Goal: Task Accomplishment & Management: Manage account settings

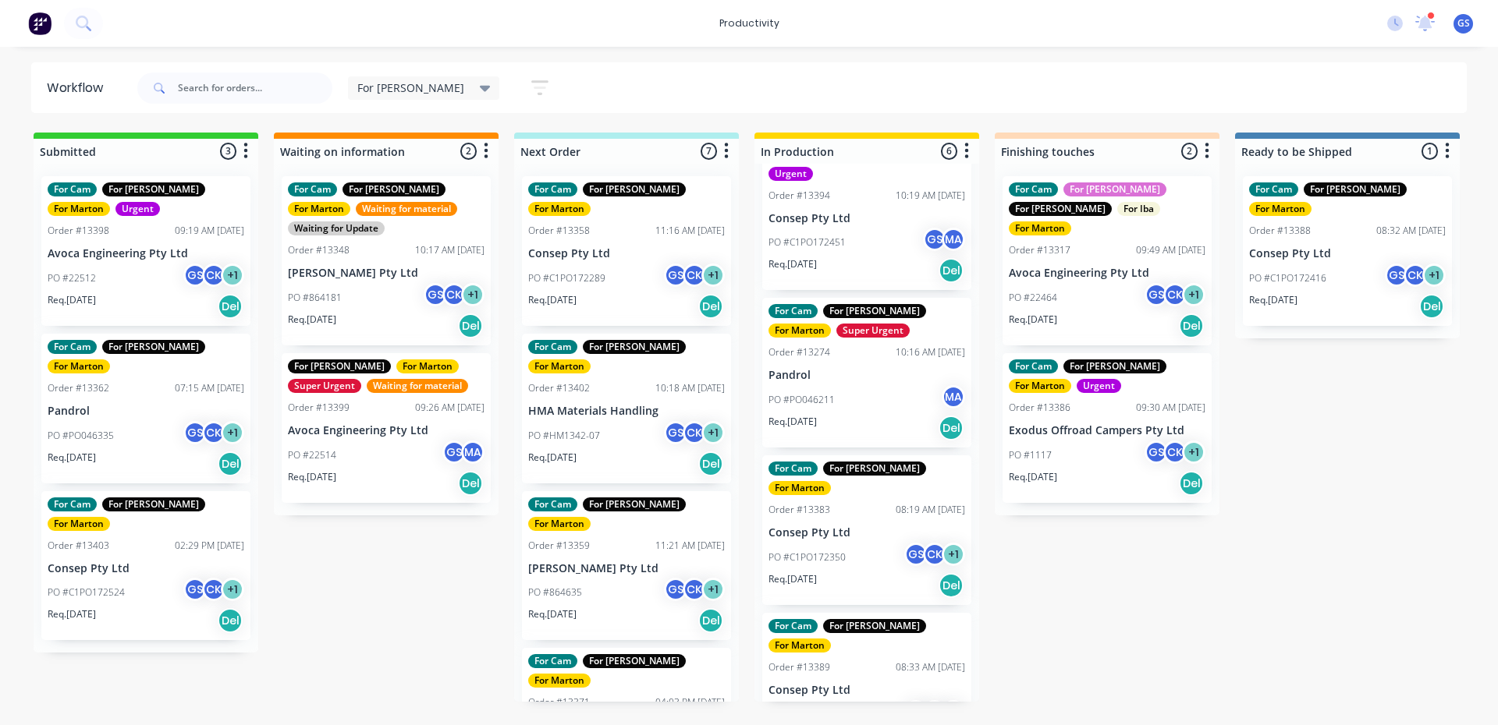
scroll to position [353, 0]
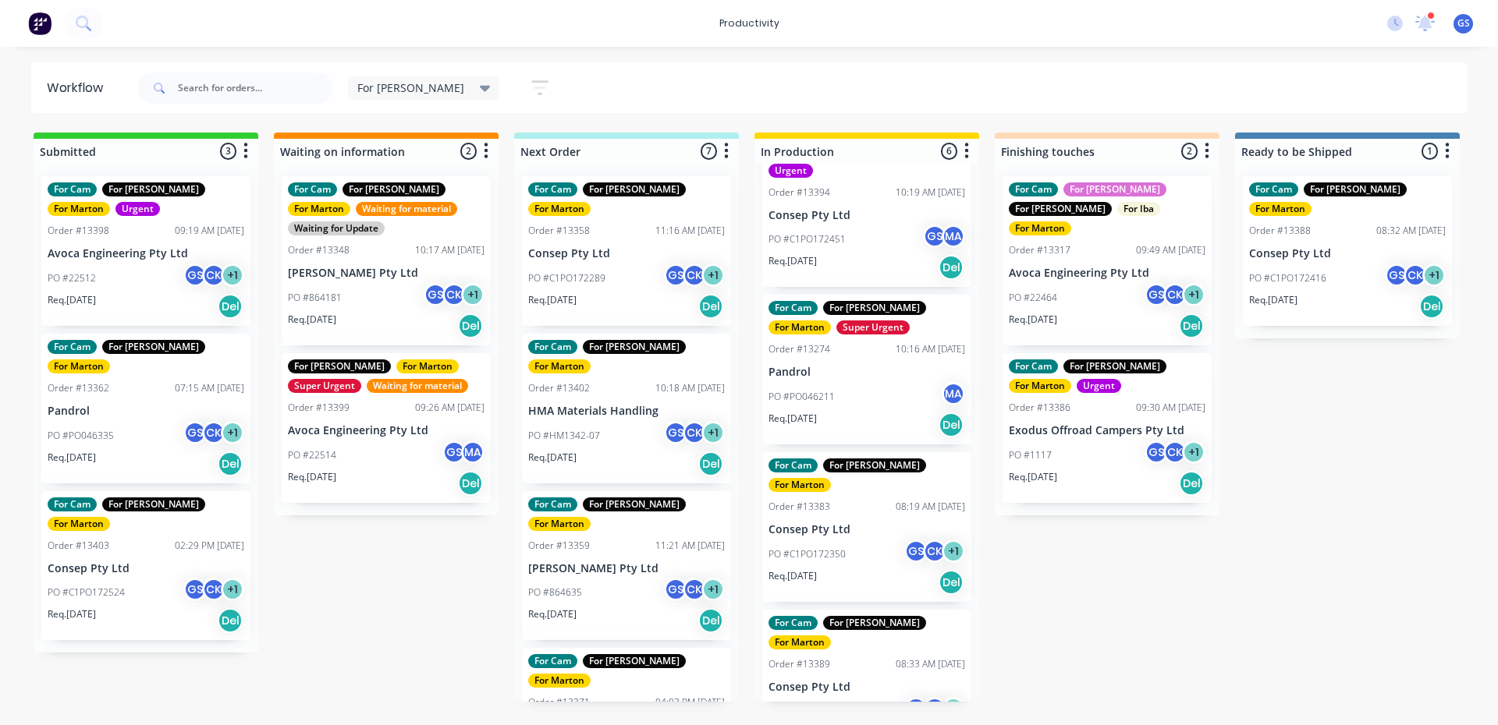
click at [859, 372] on div "For Cam For [PERSON_NAME] For [PERSON_NAME] Super Urgent Order #13291 07:15 AM …" at bounding box center [866, 433] width 225 height 538
click at [853, 382] on div "PO #PO046211 MA" at bounding box center [866, 397] width 197 height 30
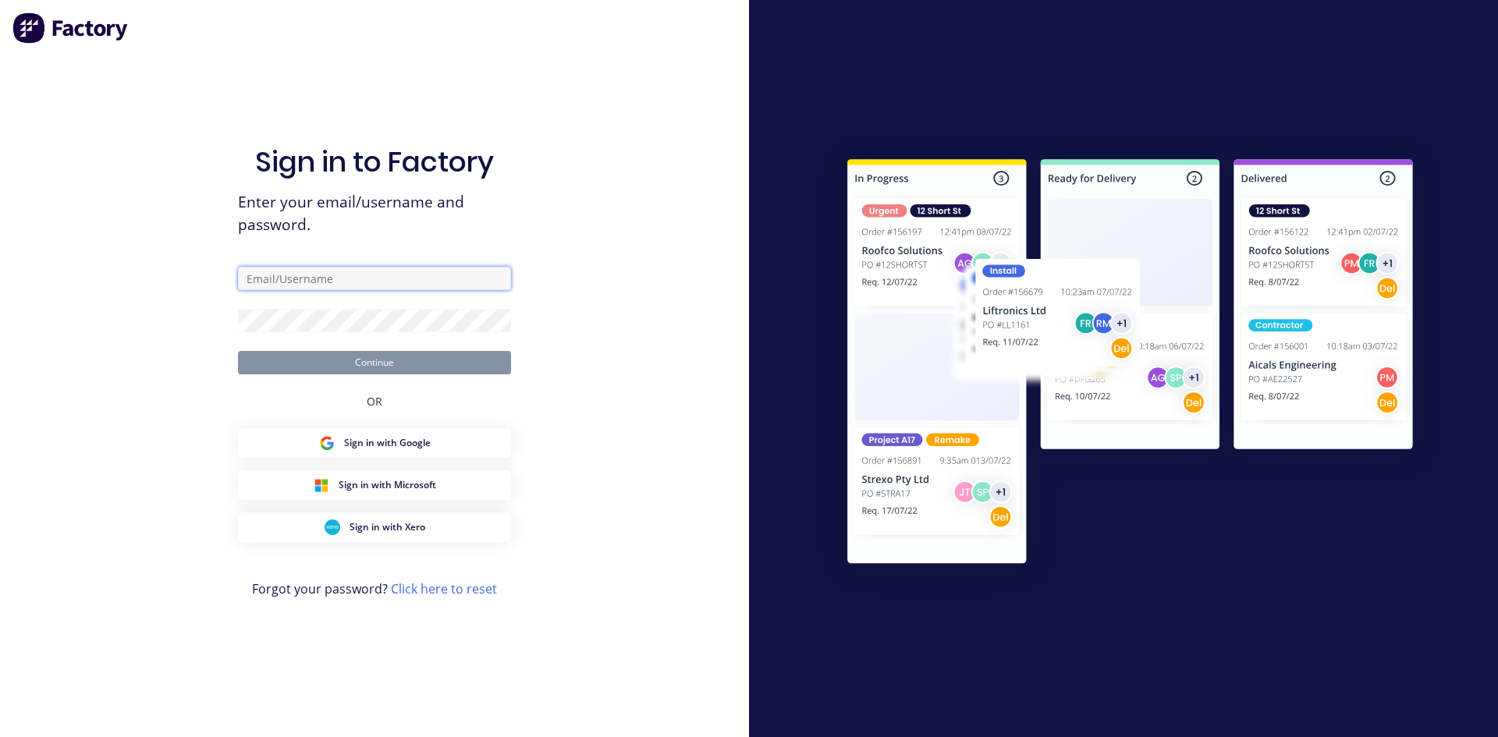
type input "[PERSON_NAME][EMAIL_ADDRESS][PERSON_NAME][PERSON_NAME][DOMAIN_NAME]"
click at [343, 361] on button "Continue" at bounding box center [374, 362] width 273 height 23
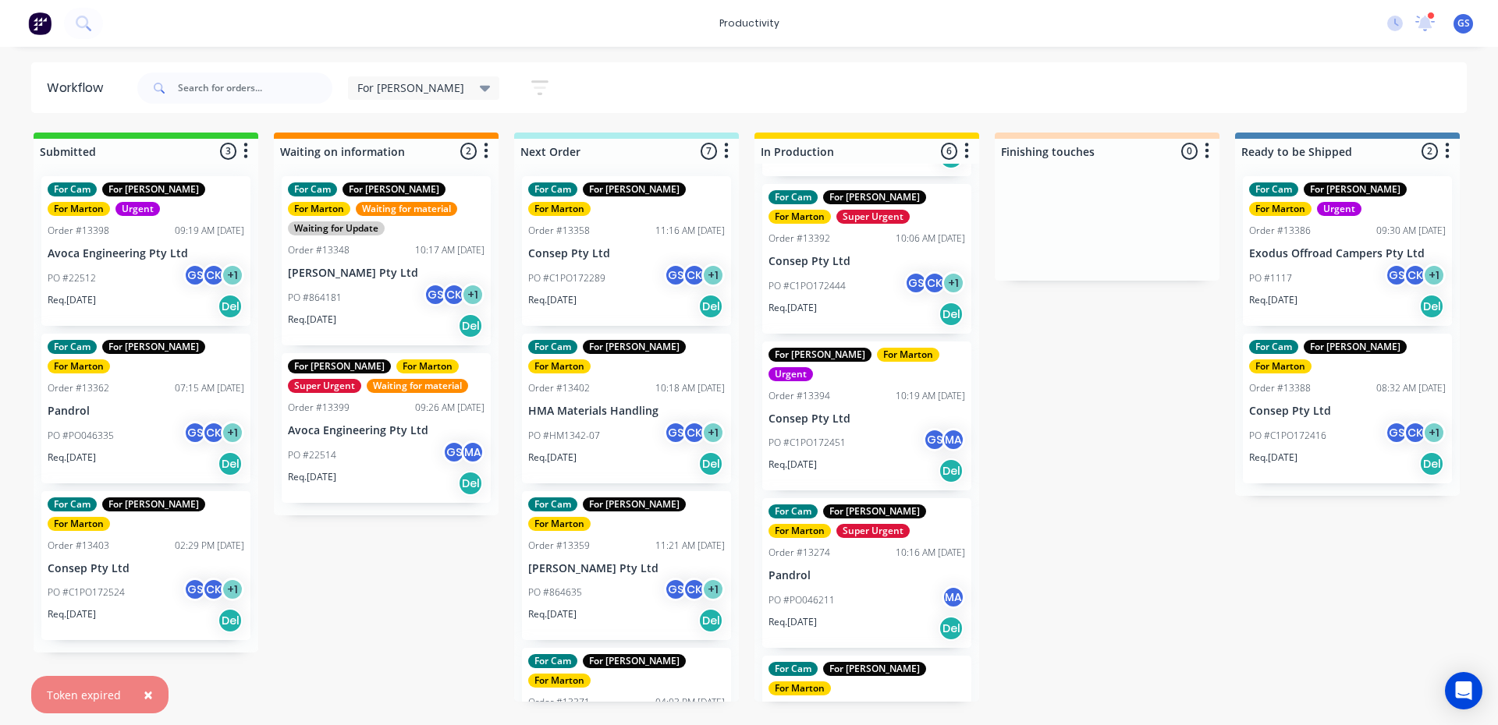
scroll to position [353, 0]
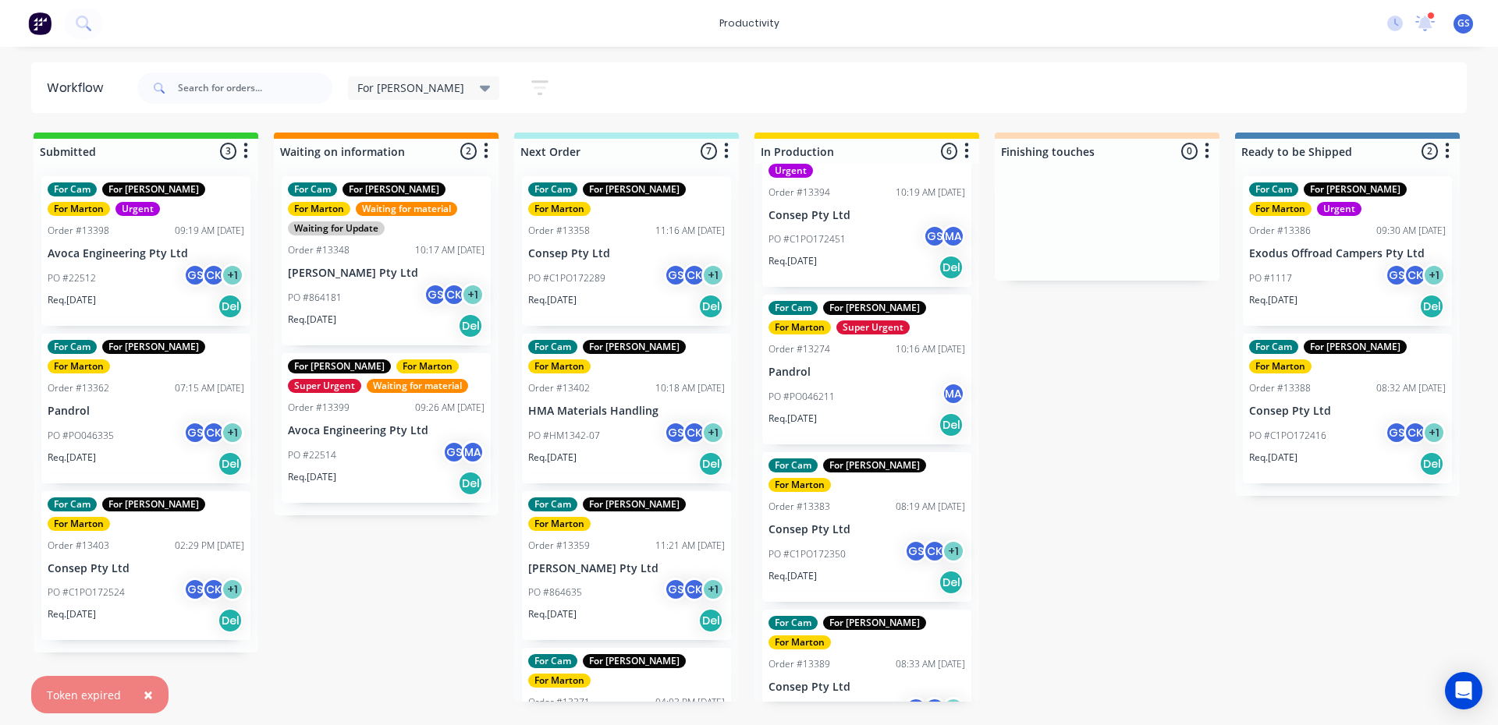
click at [821, 390] on p "PO #PO046211" at bounding box center [801, 397] width 66 height 14
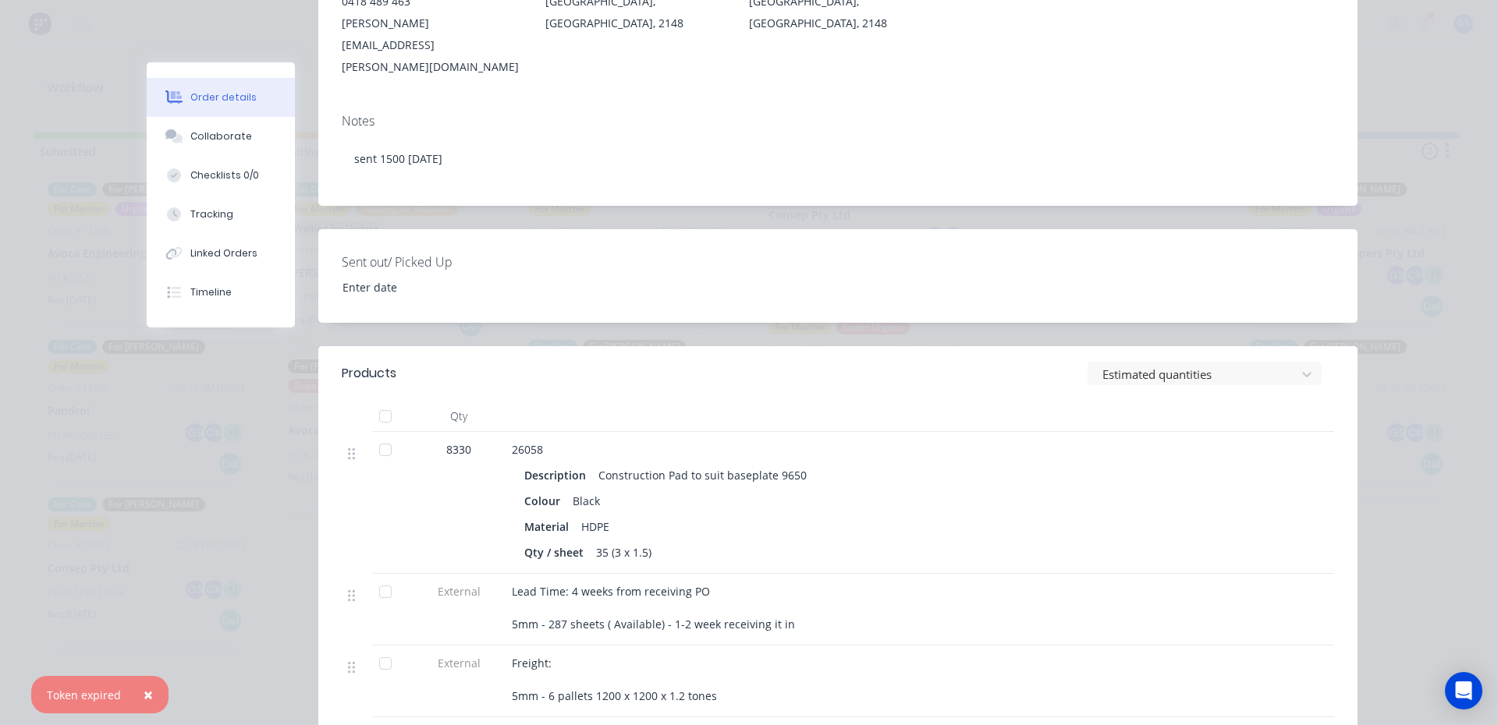
scroll to position [312, 0]
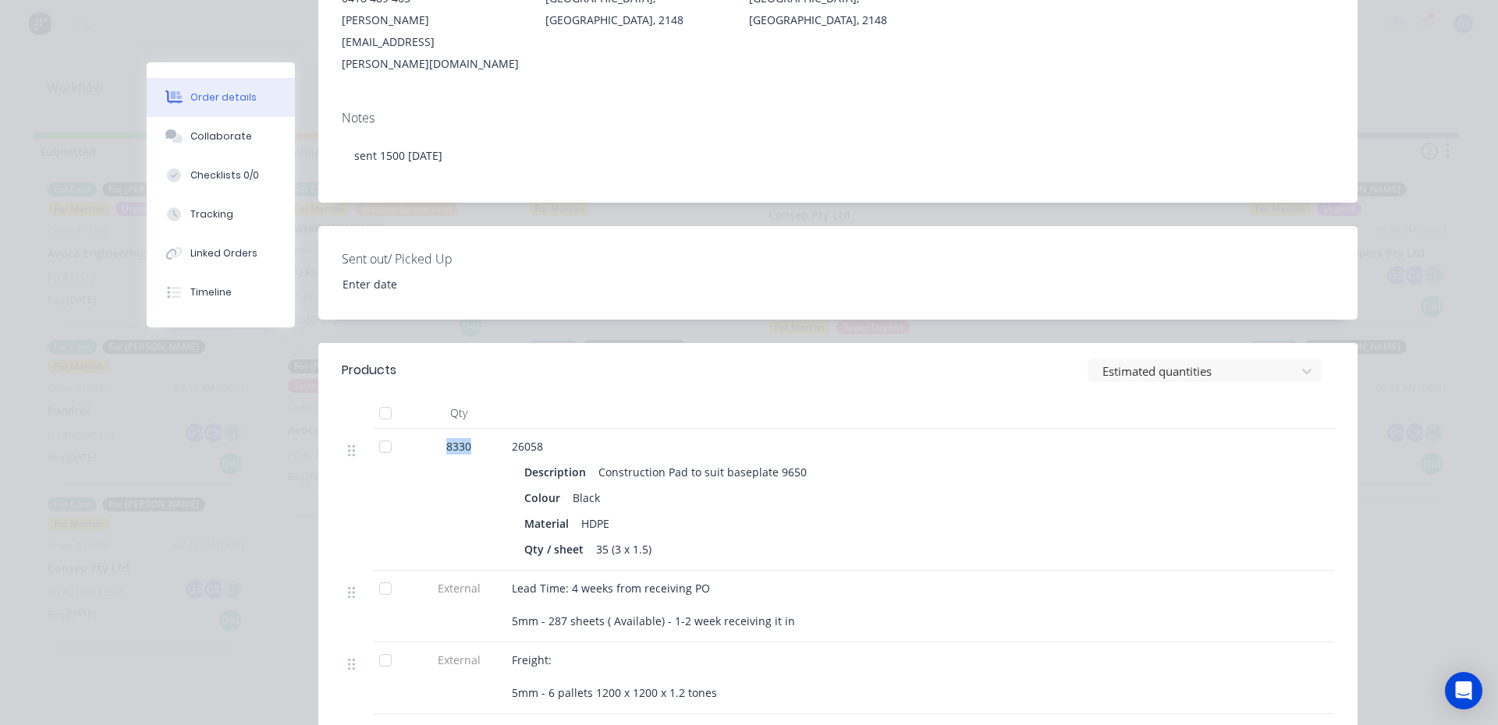
drag, startPoint x: 448, startPoint y: 399, endPoint x: 495, endPoint y: 403, distance: 47.0
click at [495, 429] on div "8330" at bounding box center [459, 500] width 94 height 142
click at [195, 151] on button "Collaborate" at bounding box center [221, 136] width 148 height 39
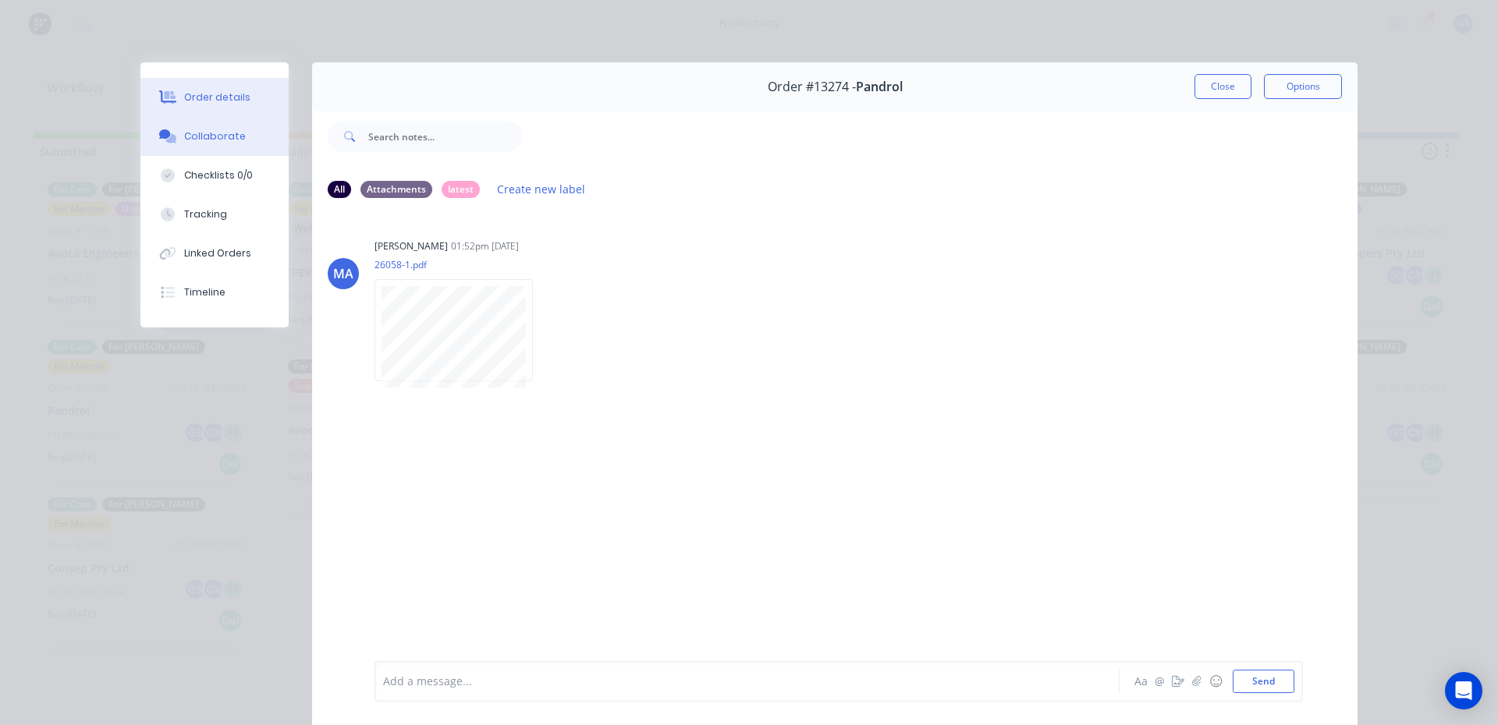
drag, startPoint x: 169, startPoint y: 104, endPoint x: 185, endPoint y: 106, distance: 15.8
click at [169, 103] on icon at bounding box center [168, 97] width 18 height 14
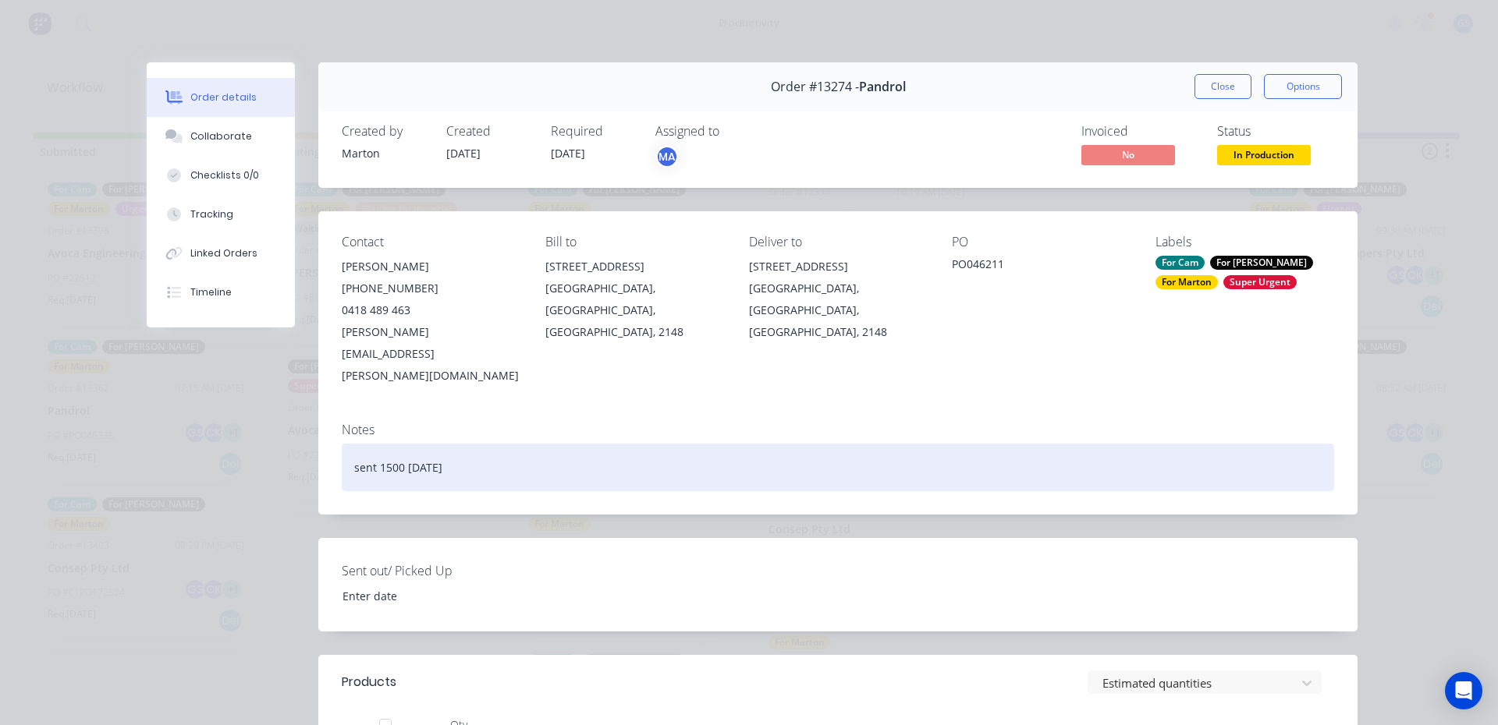
drag, startPoint x: 367, startPoint y: 420, endPoint x: 509, endPoint y: 448, distance: 144.7
click at [509, 448] on div "Notes sent 1500 [DATE]" at bounding box center [837, 462] width 1039 height 105
click at [495, 444] on div "sent 1500 [DATE]" at bounding box center [838, 468] width 992 height 48
drag, startPoint x: 482, startPoint y: 424, endPoint x: 373, endPoint y: 417, distance: 109.4
click at [373, 444] on div "sent 1500 [DATE]" at bounding box center [838, 468] width 992 height 48
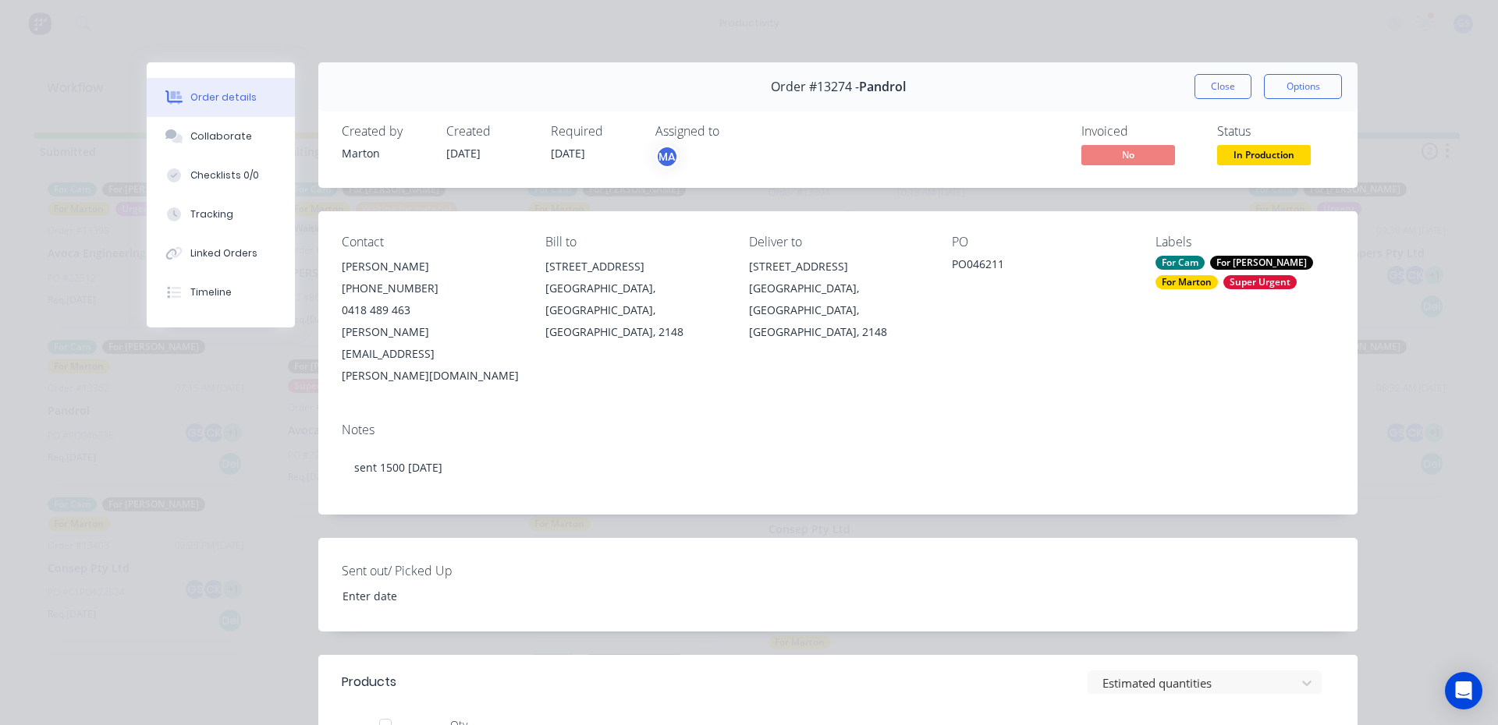
click at [456, 410] on div "Notes sent 1500 [DATE]" at bounding box center [837, 462] width 1039 height 105
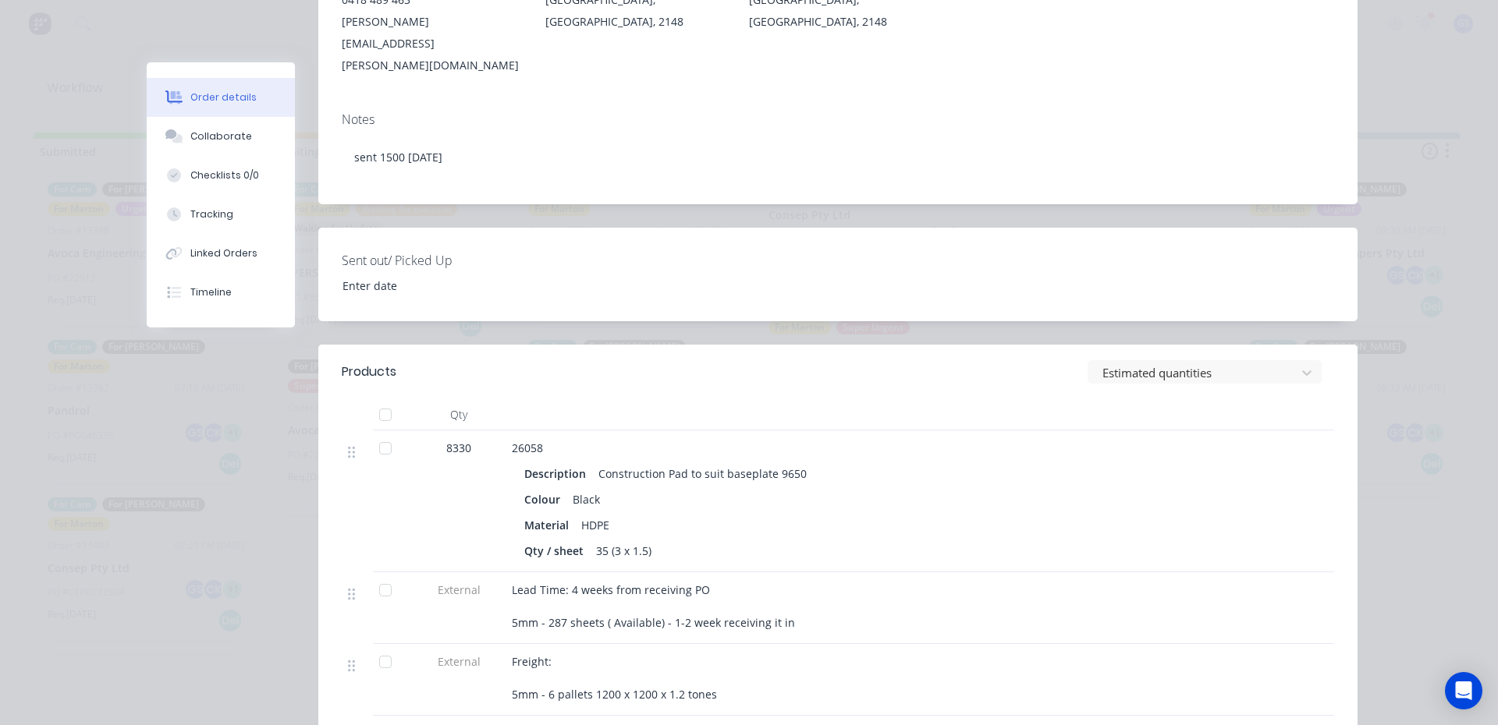
scroll to position [312, 0]
drag, startPoint x: 436, startPoint y: 401, endPoint x: 479, endPoint y: 395, distance: 43.3
click at [479, 438] on div "8330" at bounding box center [458, 446] width 81 height 16
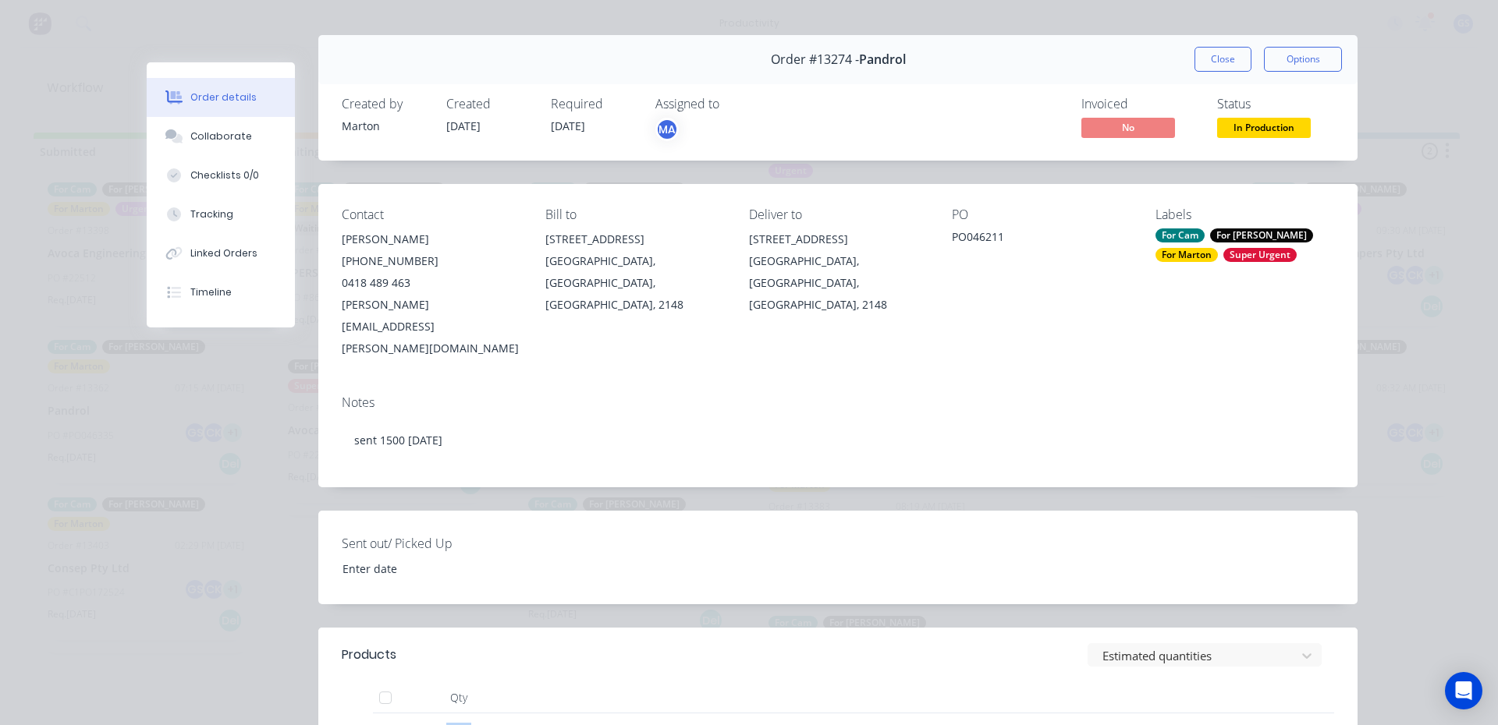
scroll to position [0, 0]
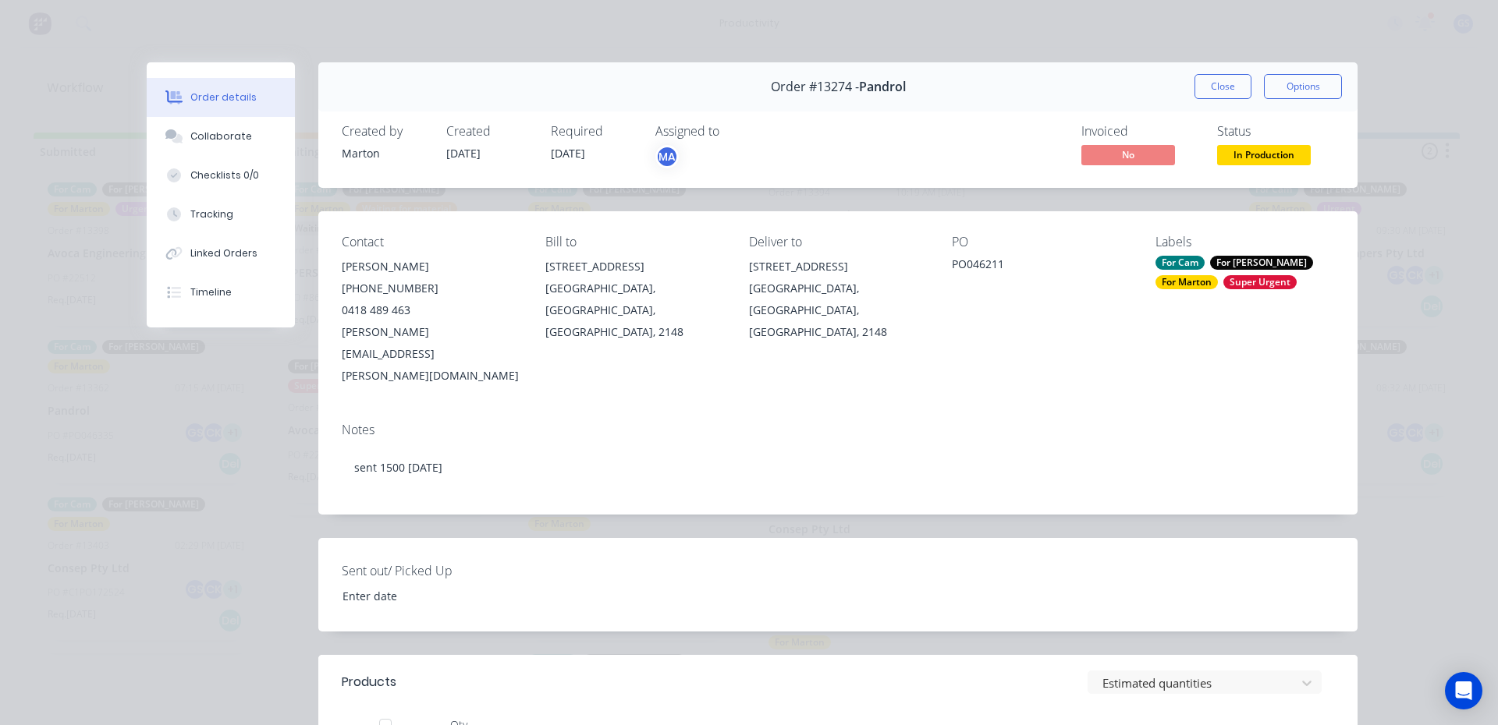
drag, startPoint x: 1225, startPoint y: 62, endPoint x: 1224, endPoint y: 71, distance: 8.6
click at [1224, 66] on div "Order details Collaborate Checklists 0/0 Tracking Linked Orders Timeline Order …" at bounding box center [749, 362] width 1498 height 725
click at [1214, 97] on button "Close" at bounding box center [1222, 86] width 57 height 25
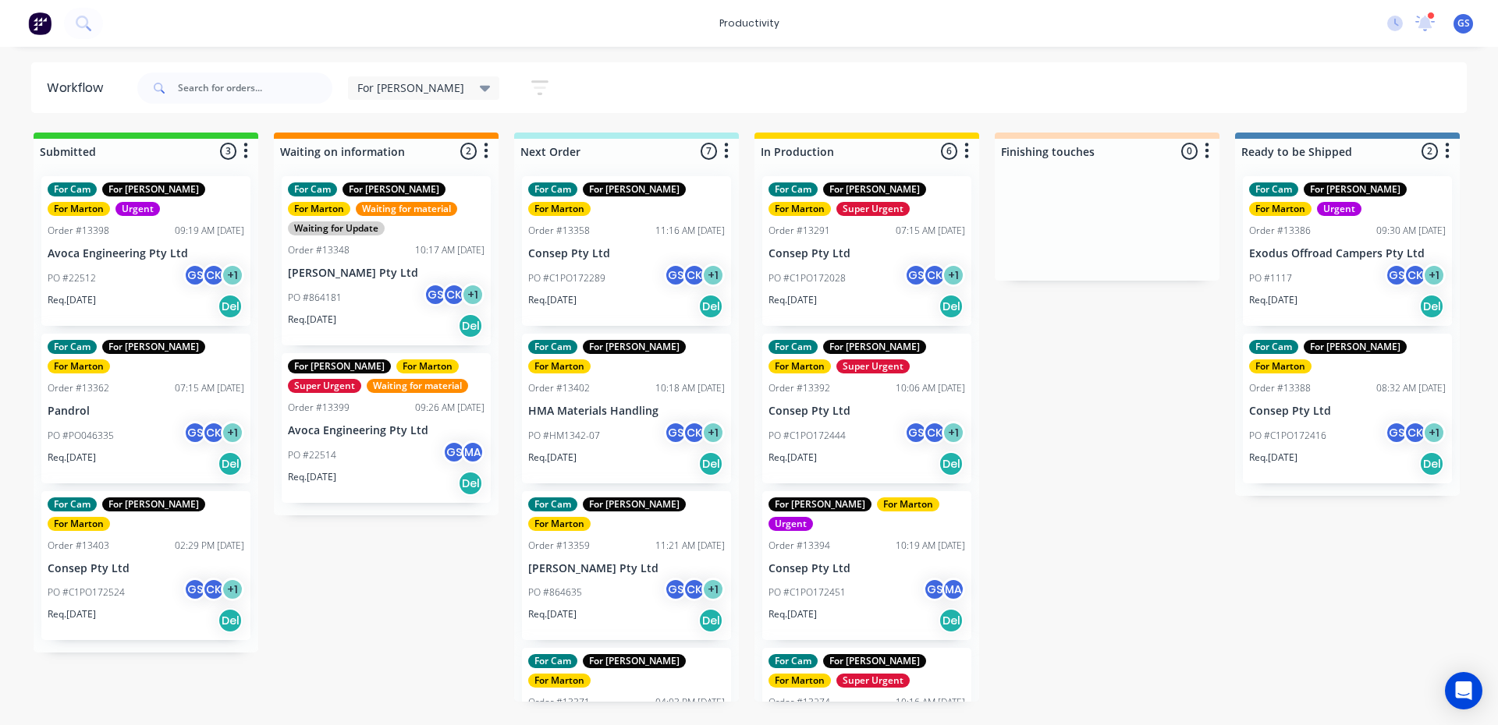
click at [884, 264] on div "PO #C1PO172028 GS CK + 1" at bounding box center [866, 279] width 197 height 30
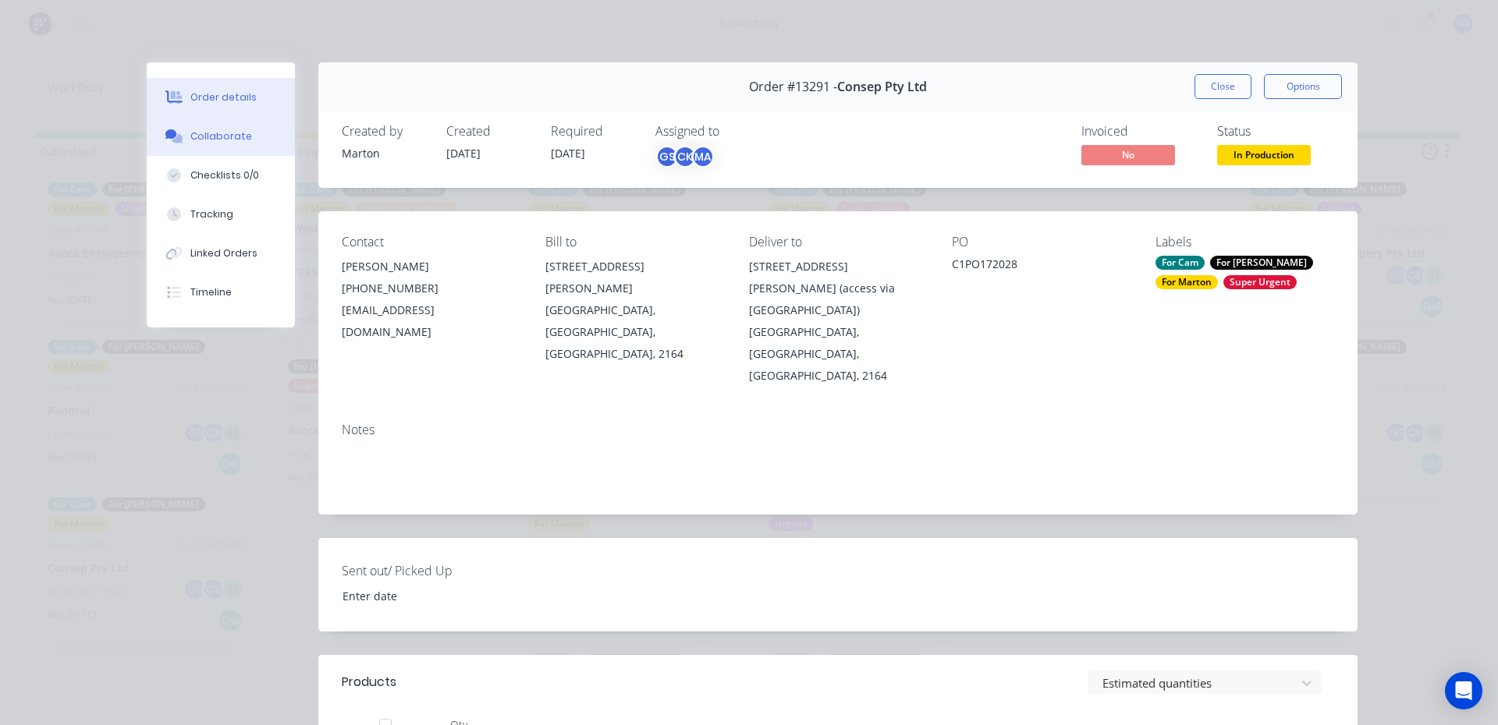
click at [214, 146] on button "Collaborate" at bounding box center [221, 136] width 148 height 39
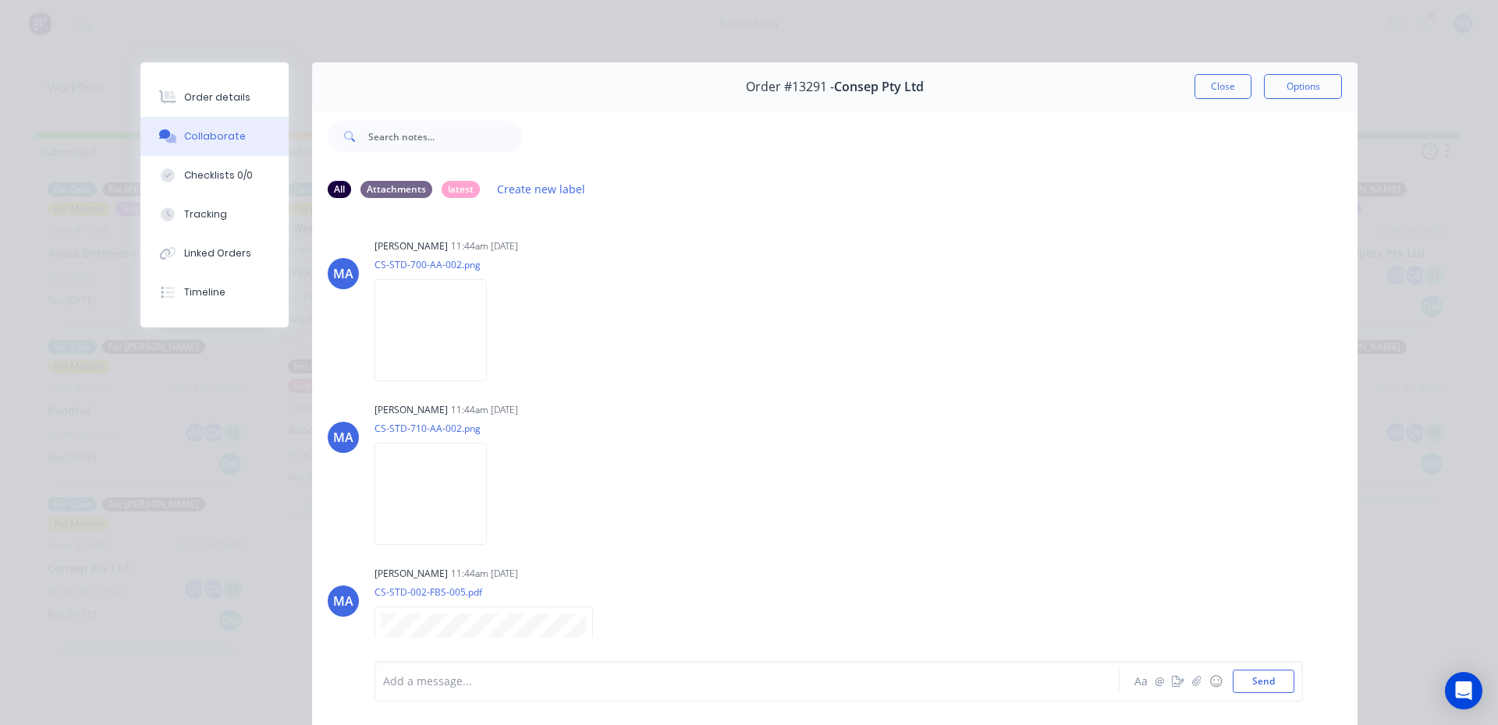
click at [1206, 94] on button "Close" at bounding box center [1222, 86] width 57 height 25
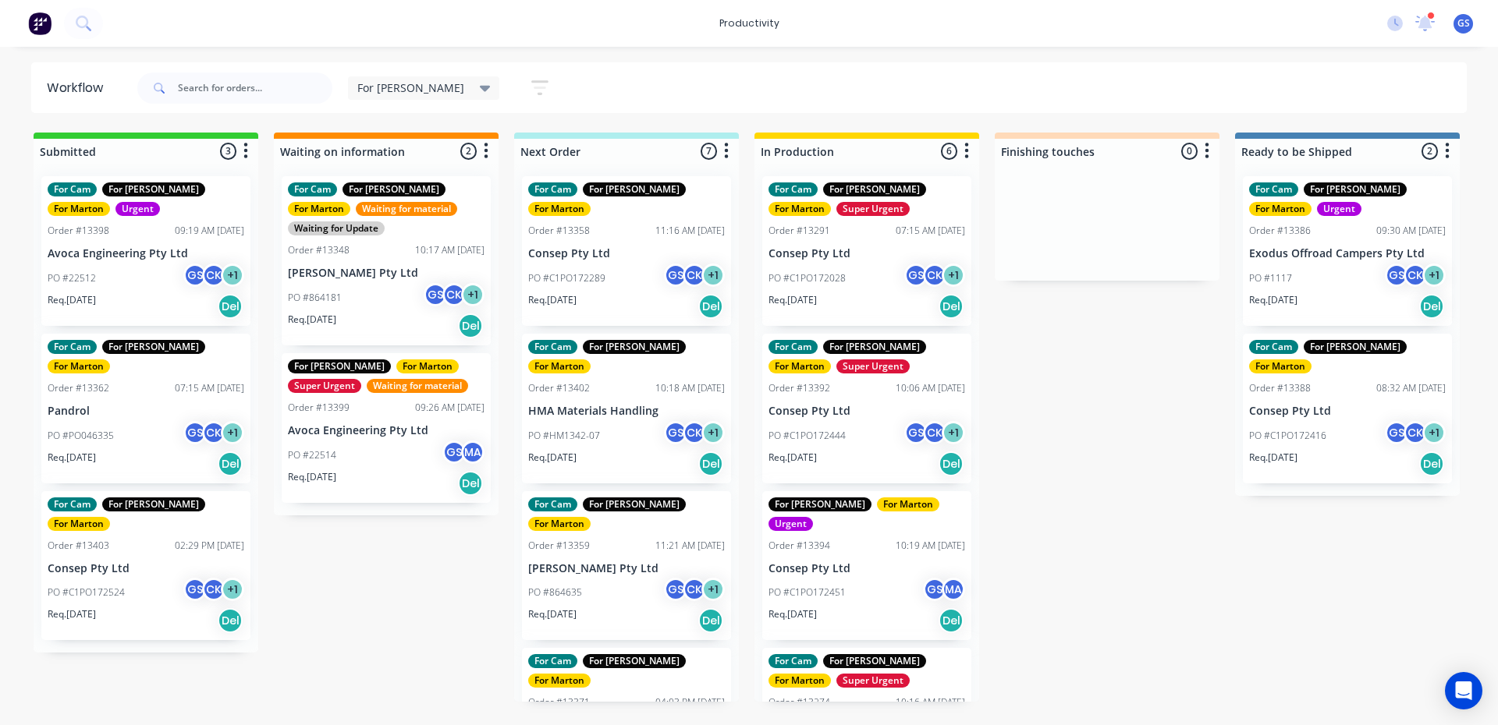
click at [863, 389] on div "Order #13392 10:06 AM [DATE]" at bounding box center [866, 388] width 197 height 14
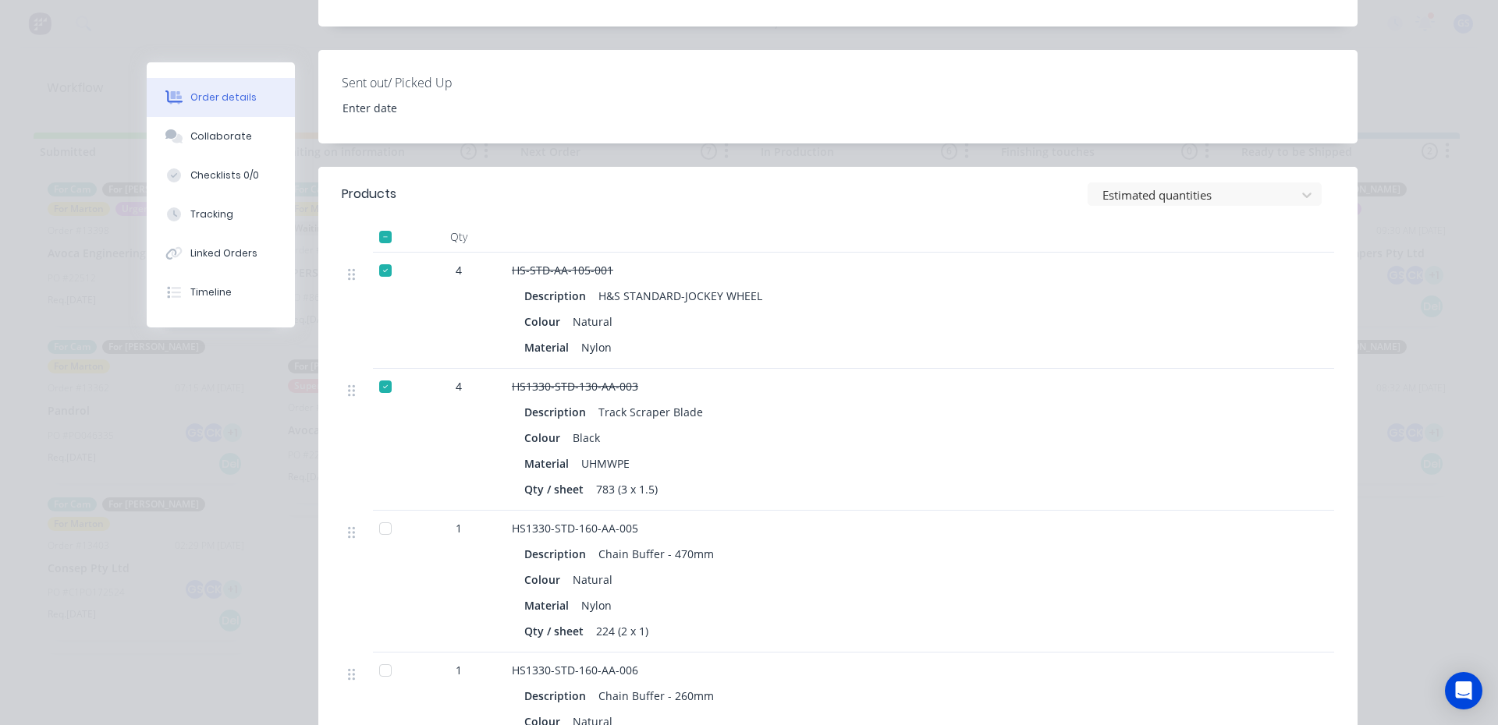
scroll to position [624, 0]
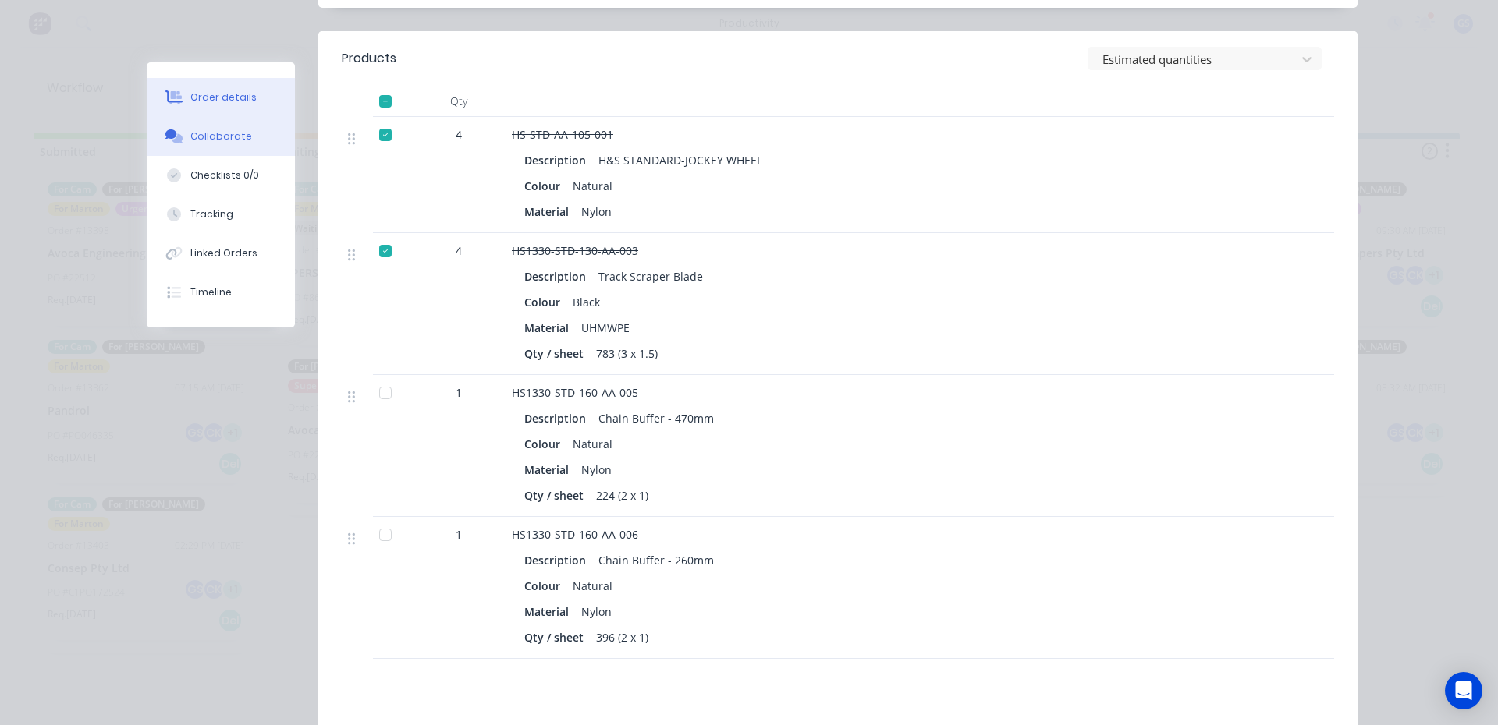
click at [255, 136] on button "Collaborate" at bounding box center [221, 136] width 148 height 39
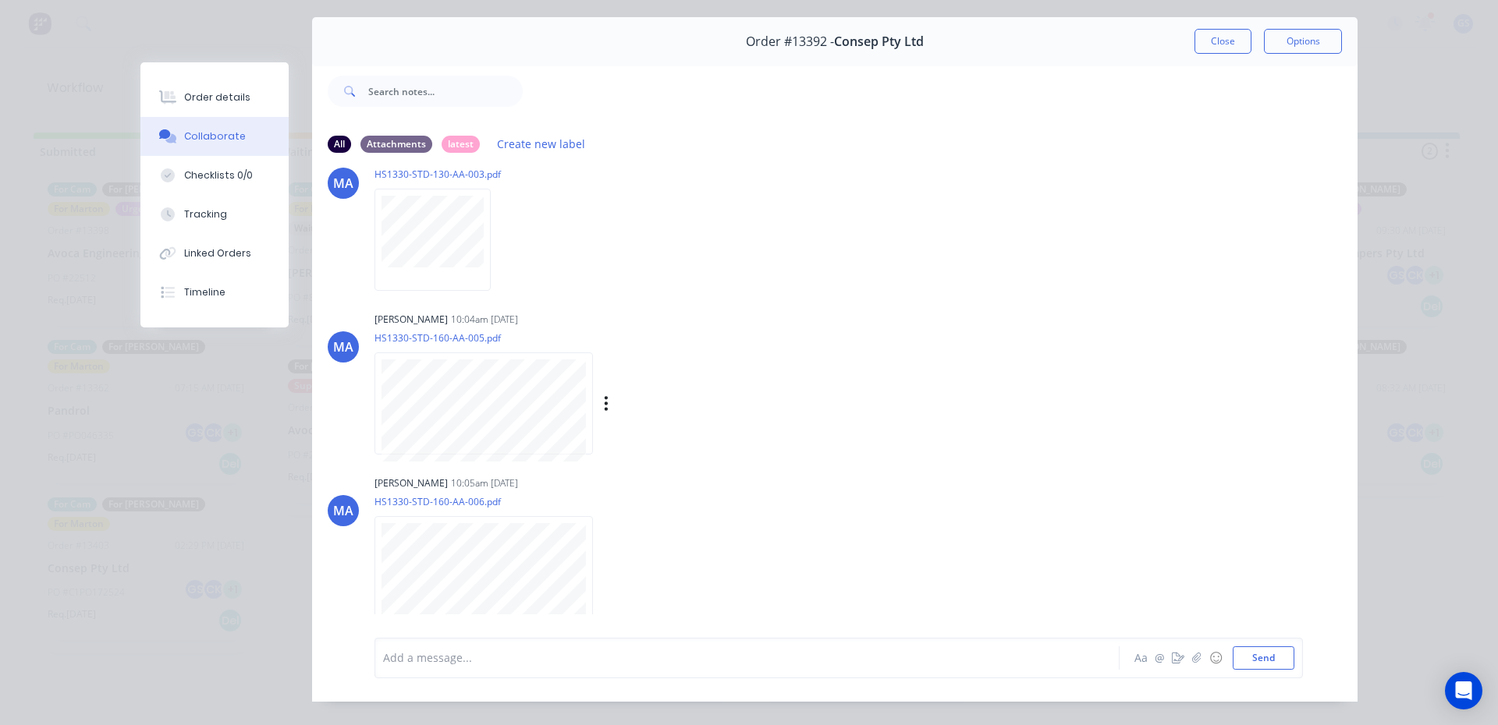
scroll to position [83, 0]
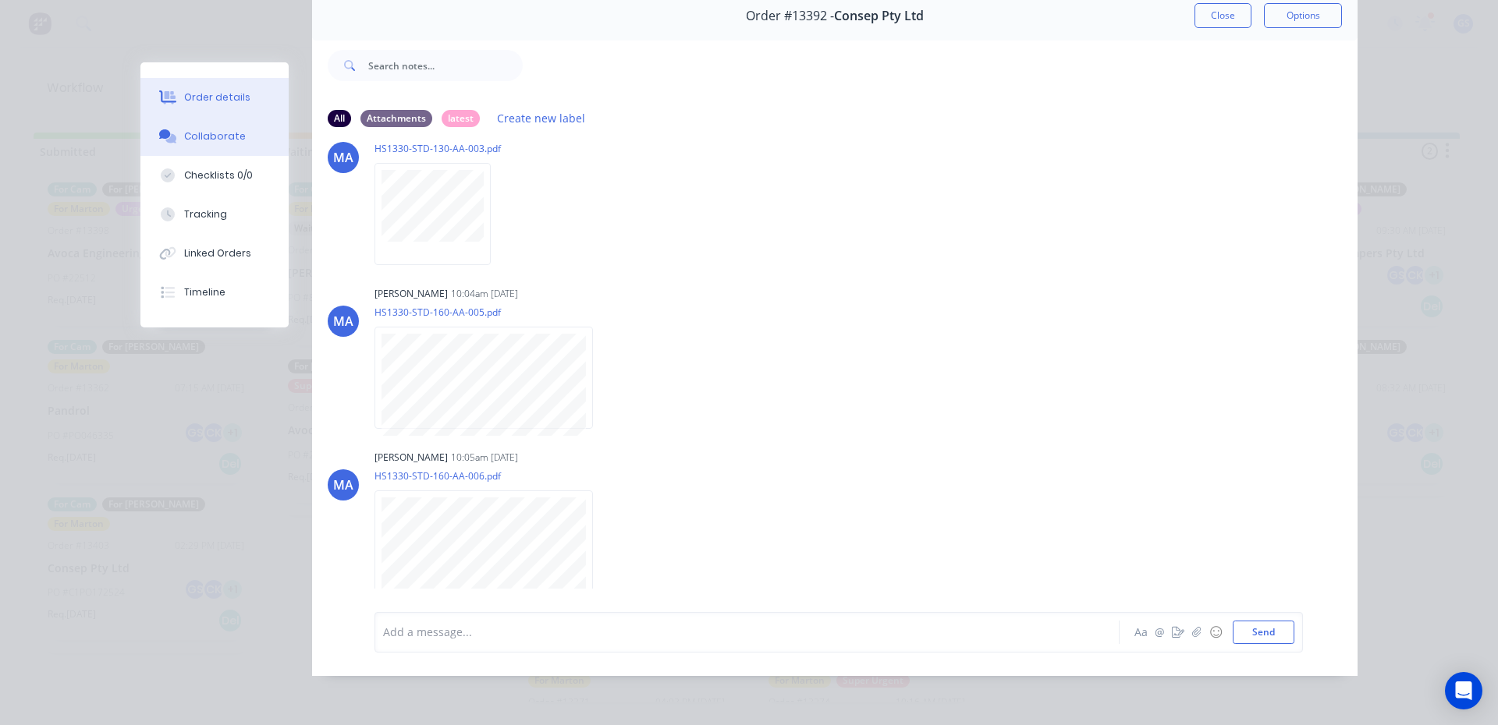
click at [257, 109] on button "Order details" at bounding box center [214, 97] width 148 height 39
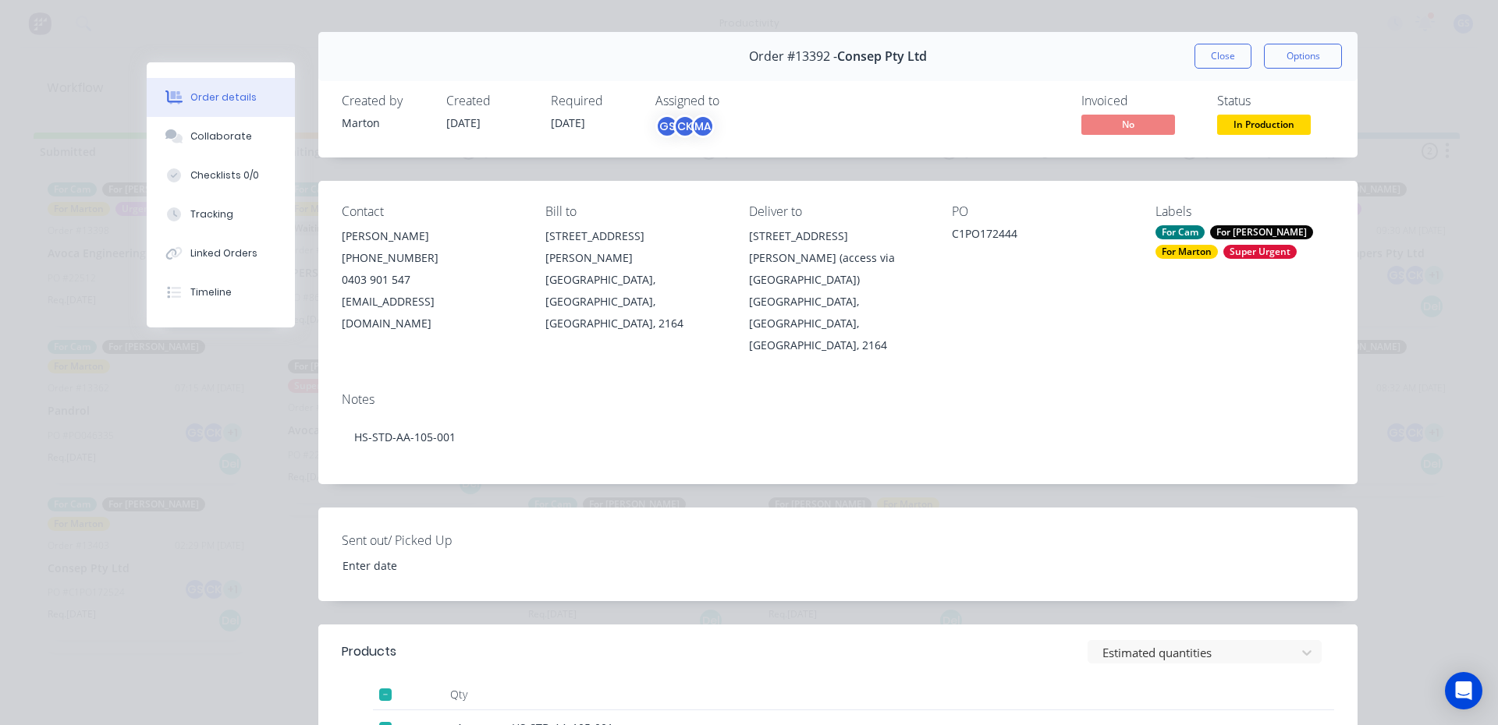
scroll to position [0, 0]
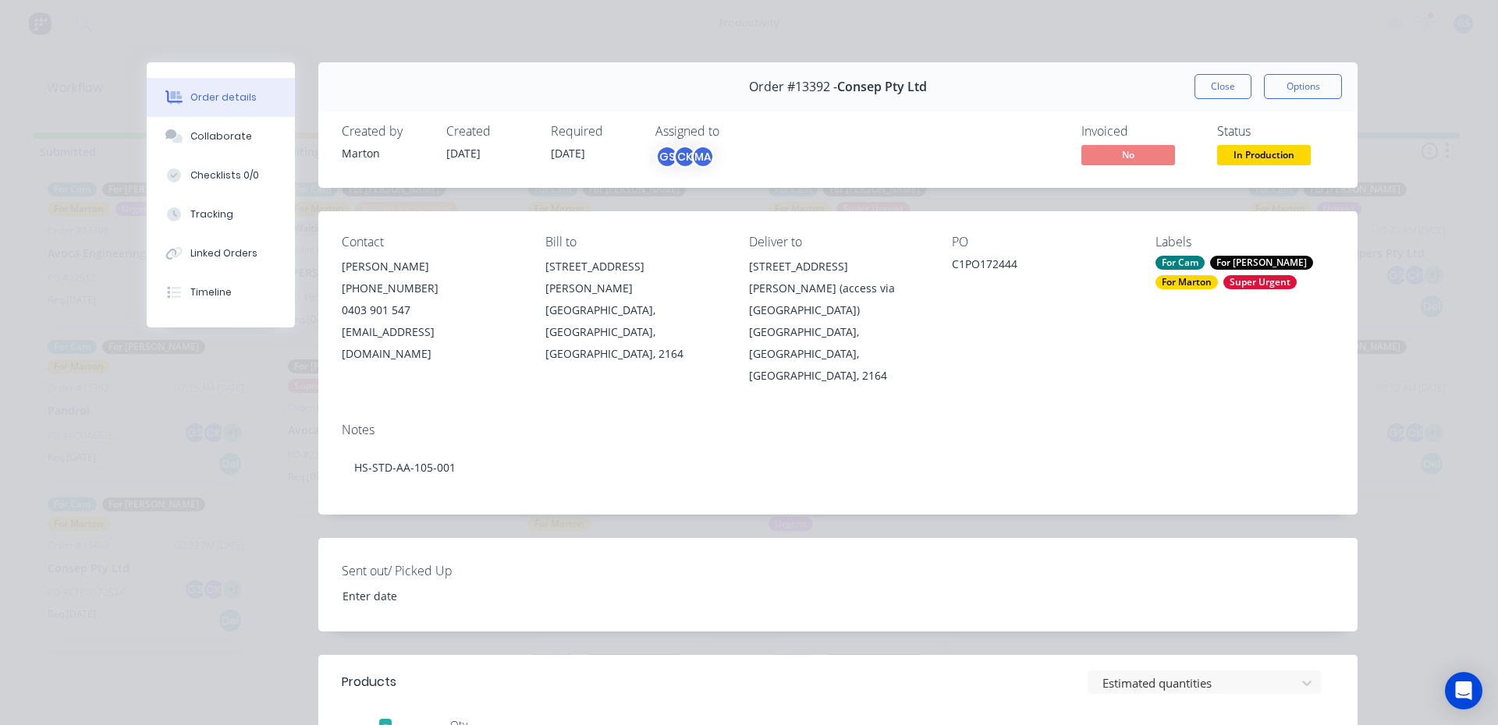
drag, startPoint x: 1227, startPoint y: 83, endPoint x: 1219, endPoint y: 84, distance: 7.8
click at [1226, 83] on button "Close" at bounding box center [1222, 86] width 57 height 25
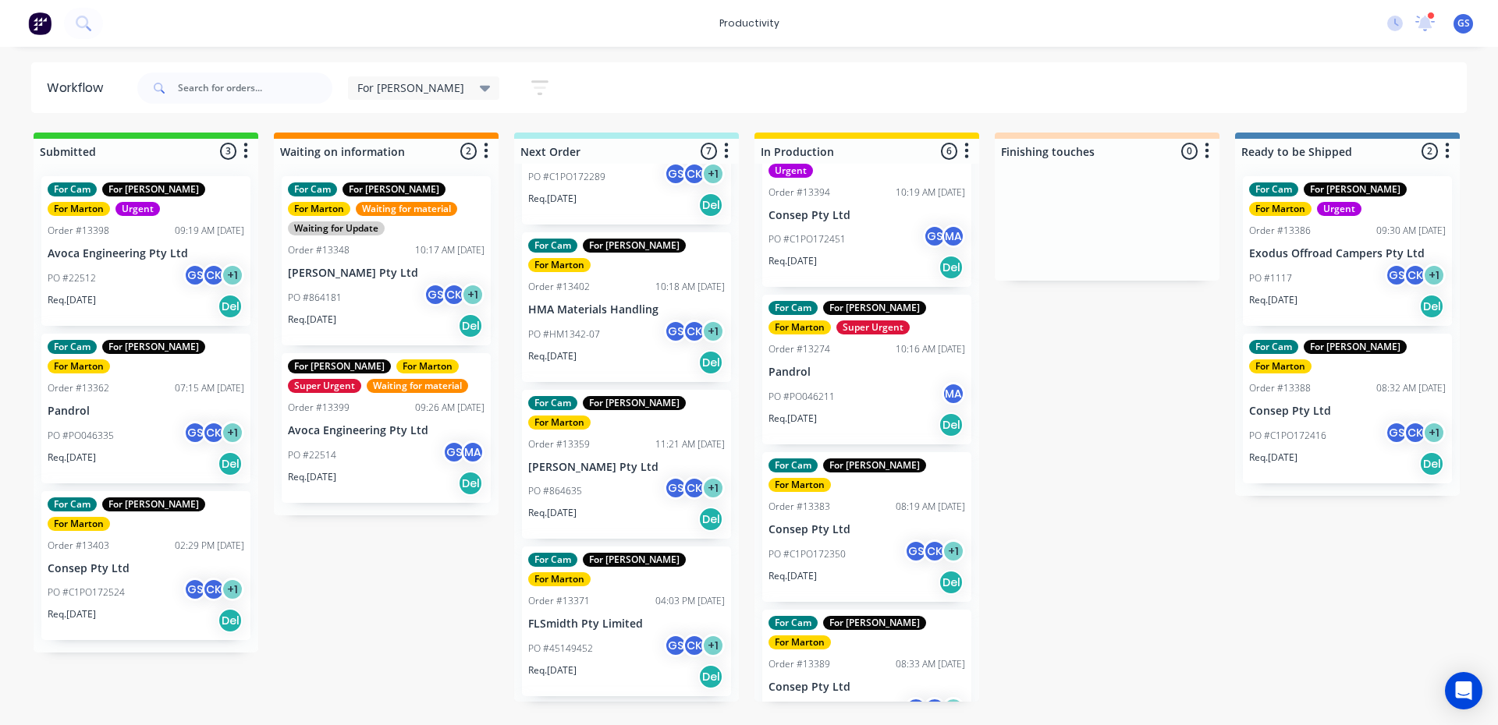
scroll to position [433, 0]
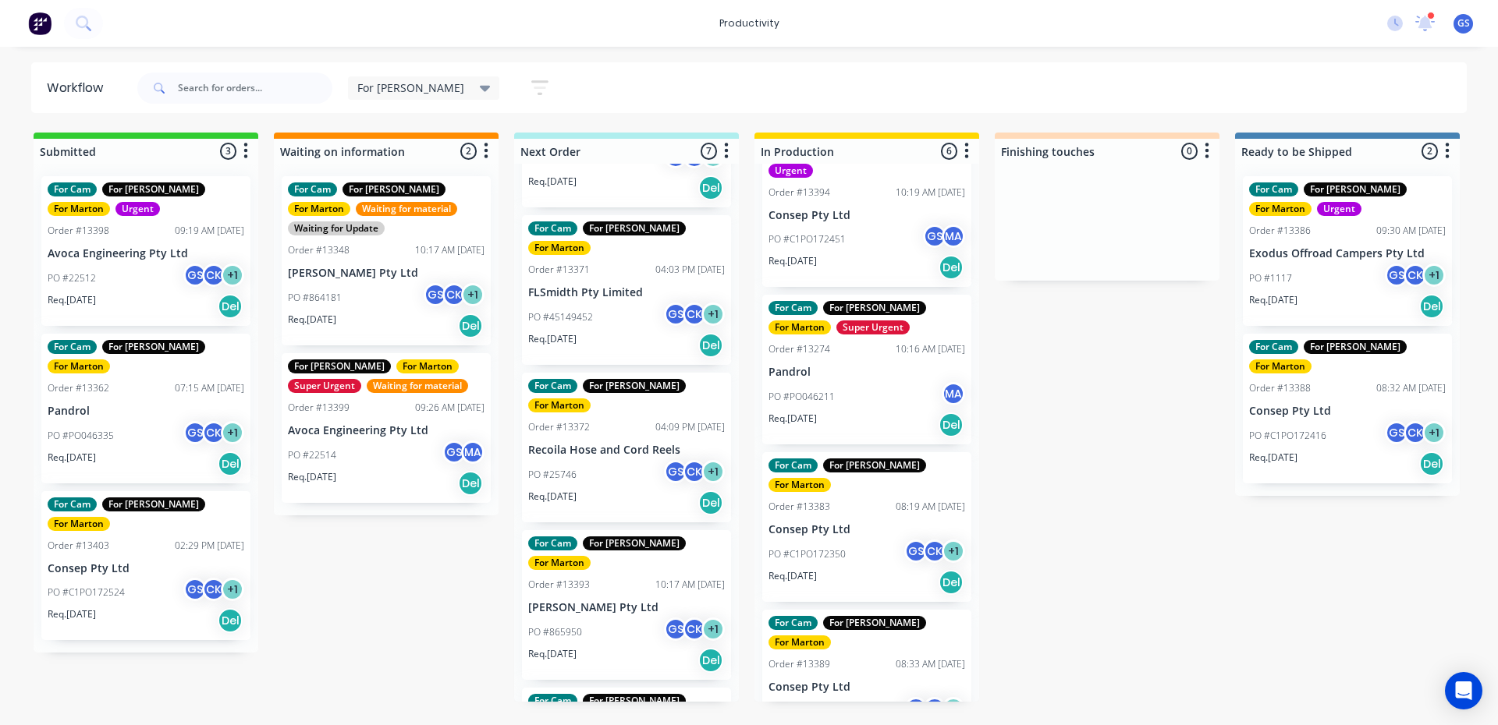
click at [627, 618] on div "PO #865950 GS CK + 1" at bounding box center [626, 633] width 197 height 30
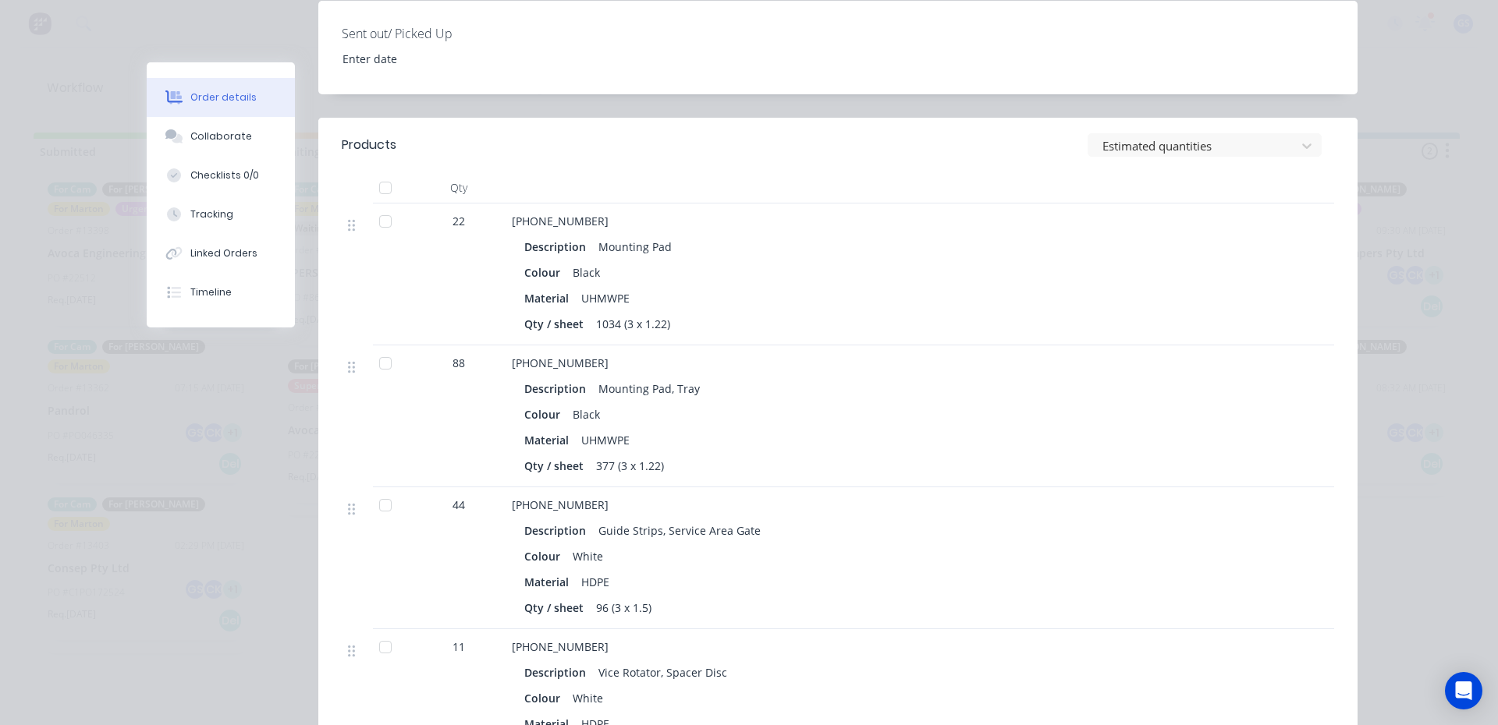
scroll to position [468, 0]
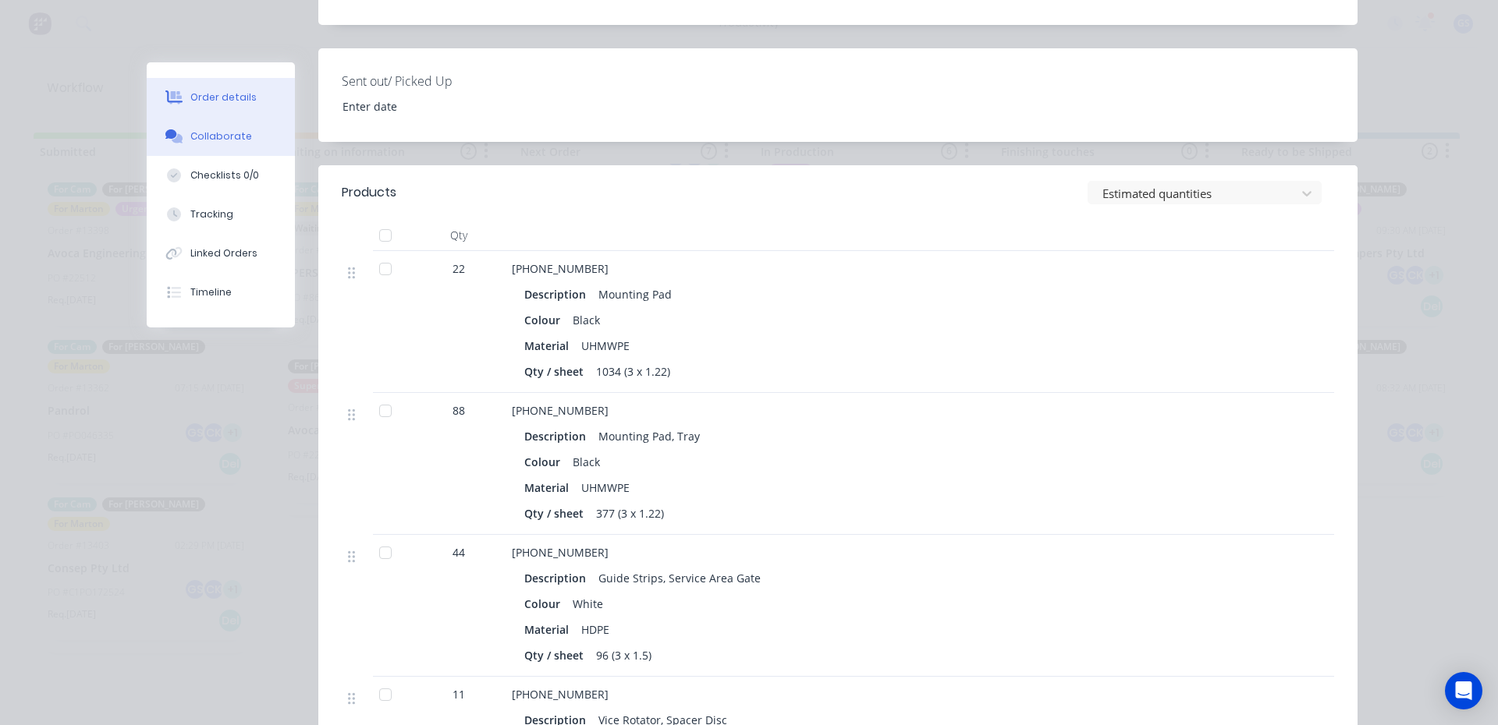
drag, startPoint x: 237, startPoint y: 136, endPoint x: 253, endPoint y: 154, distance: 23.2
click at [248, 153] on button "Collaborate" at bounding box center [221, 136] width 148 height 39
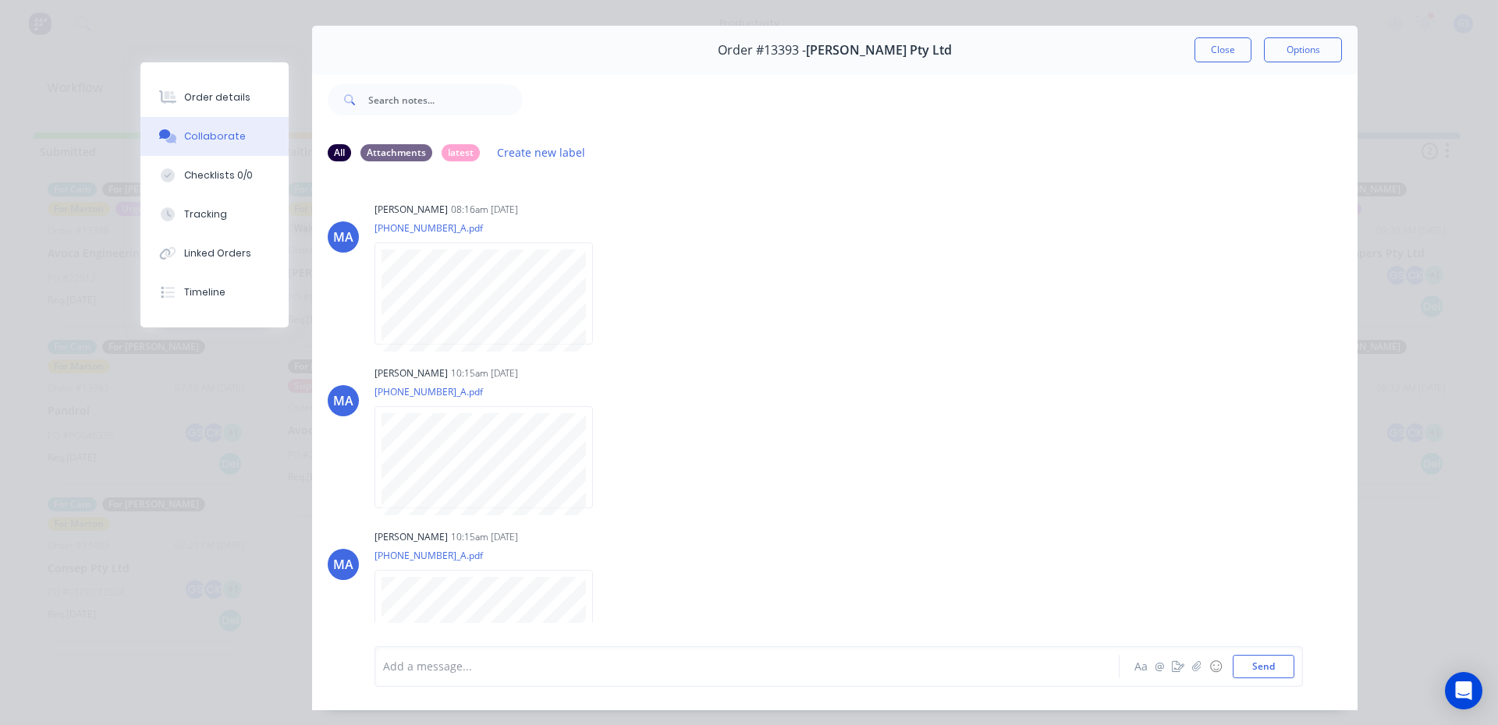
scroll to position [0, 0]
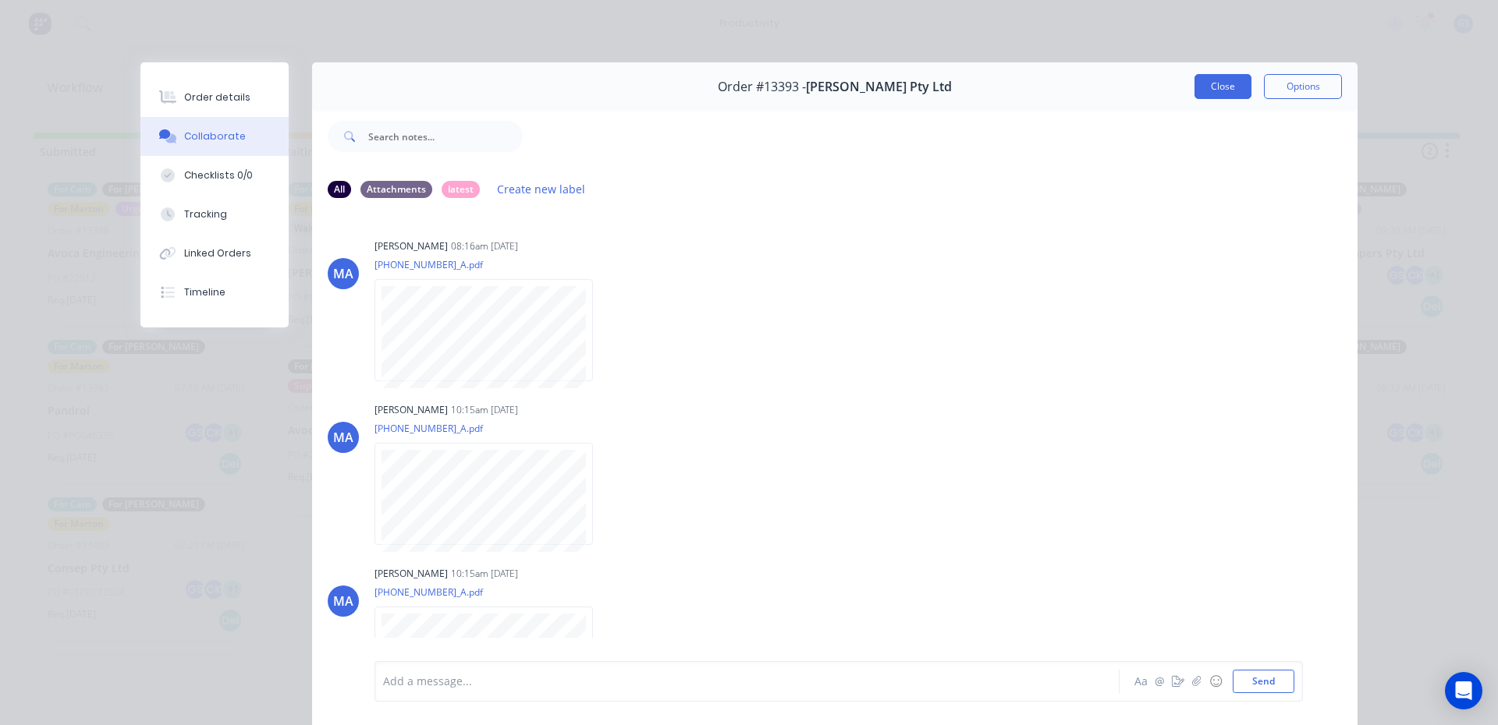
click at [1211, 87] on button "Close" at bounding box center [1222, 86] width 57 height 25
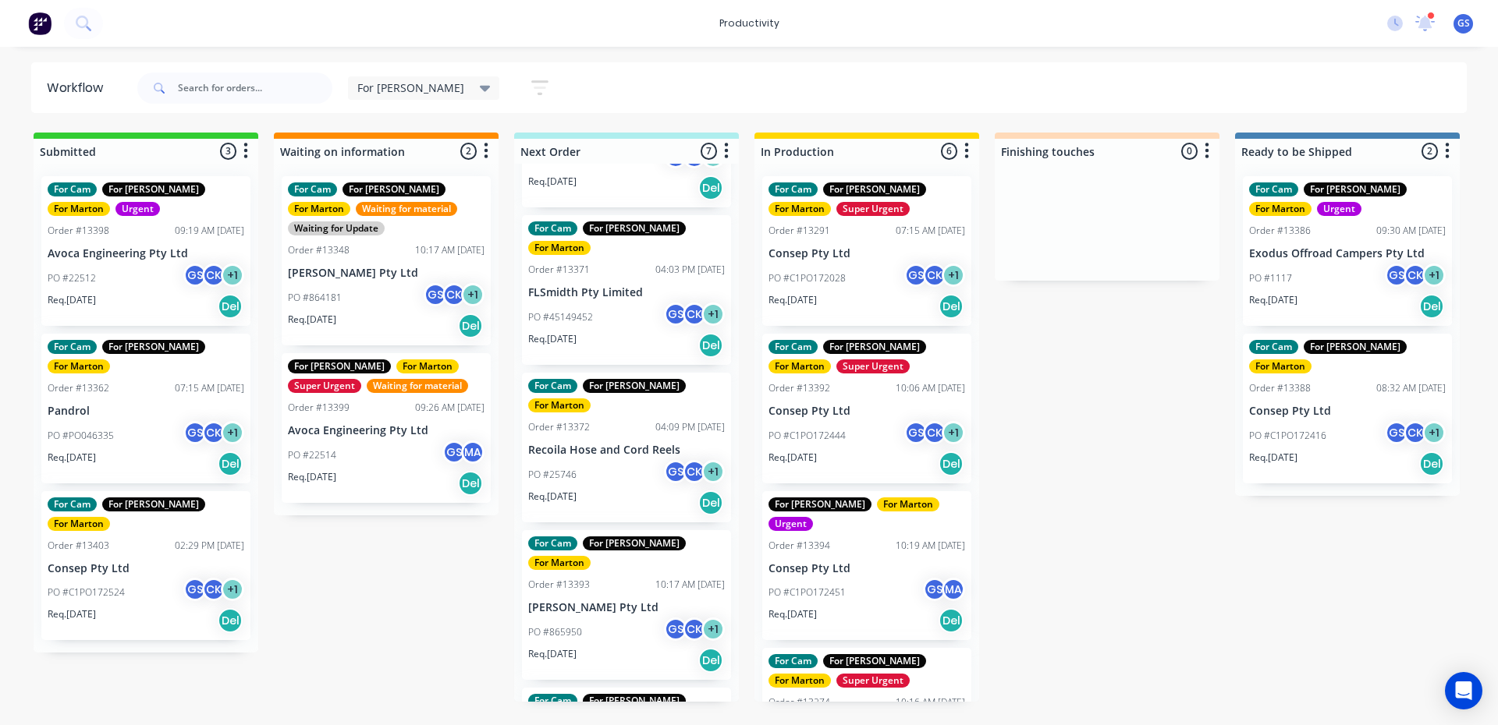
click at [863, 253] on p "Consep Pty Ltd" at bounding box center [866, 253] width 197 height 13
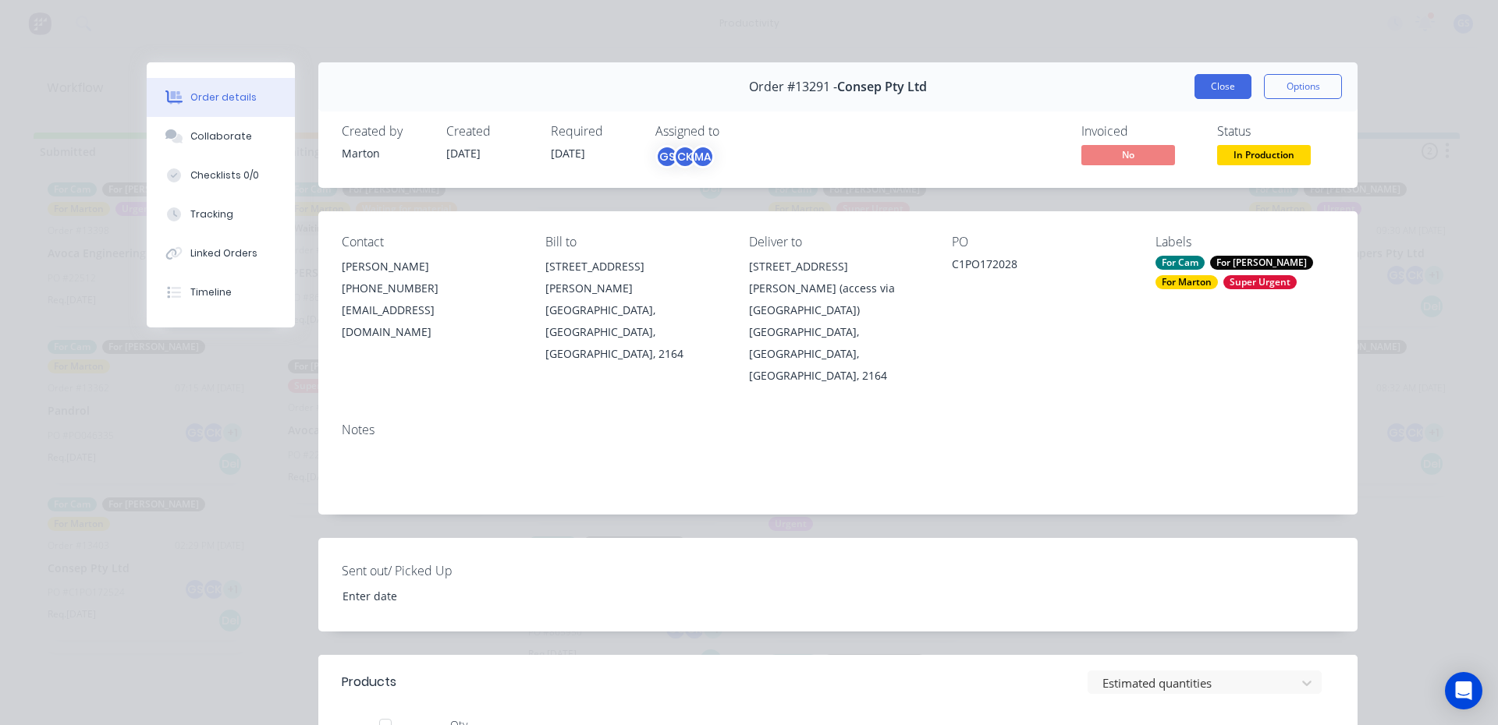
click at [1225, 85] on button "Close" at bounding box center [1222, 86] width 57 height 25
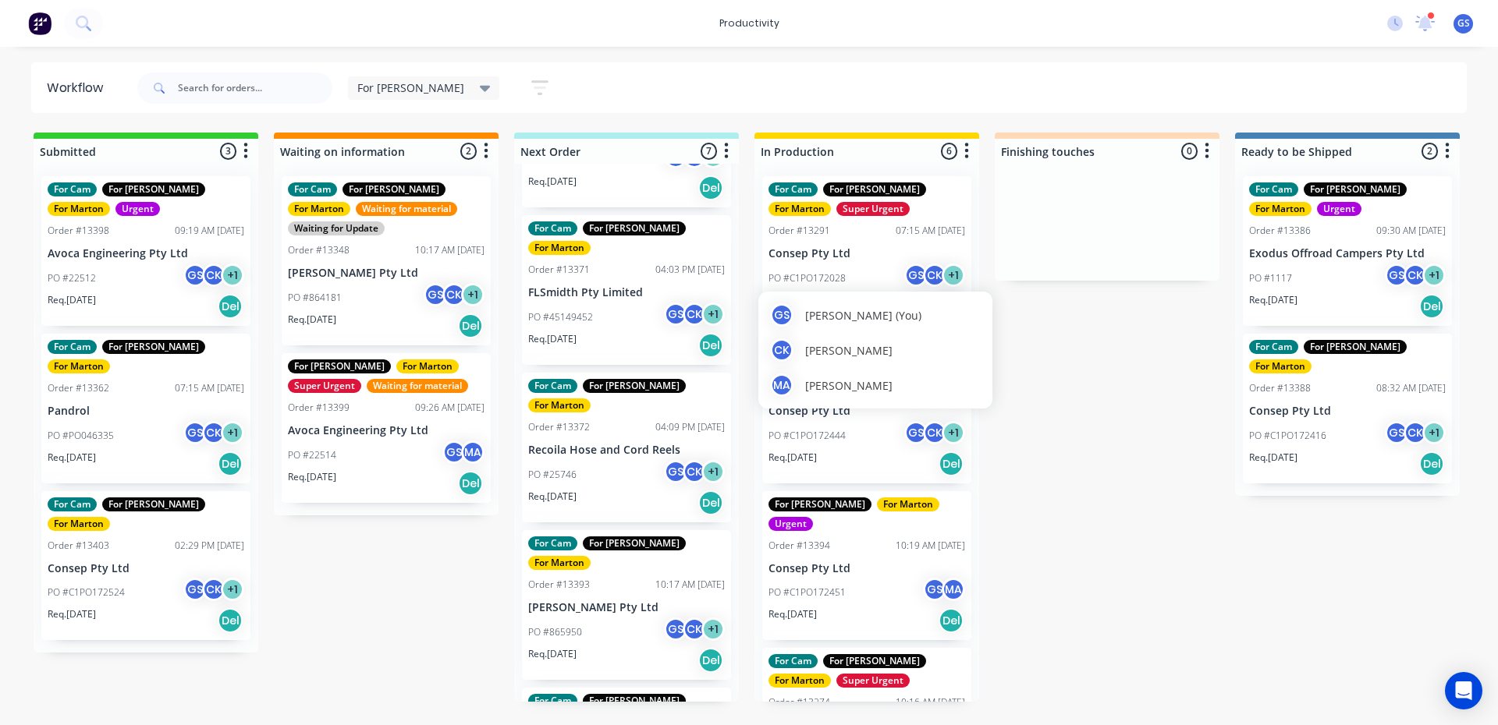
drag, startPoint x: 865, startPoint y: 392, endPoint x: 866, endPoint y: 403, distance: 10.9
click at [864, 392] on span "[PERSON_NAME]" at bounding box center [848, 386] width 87 height 16
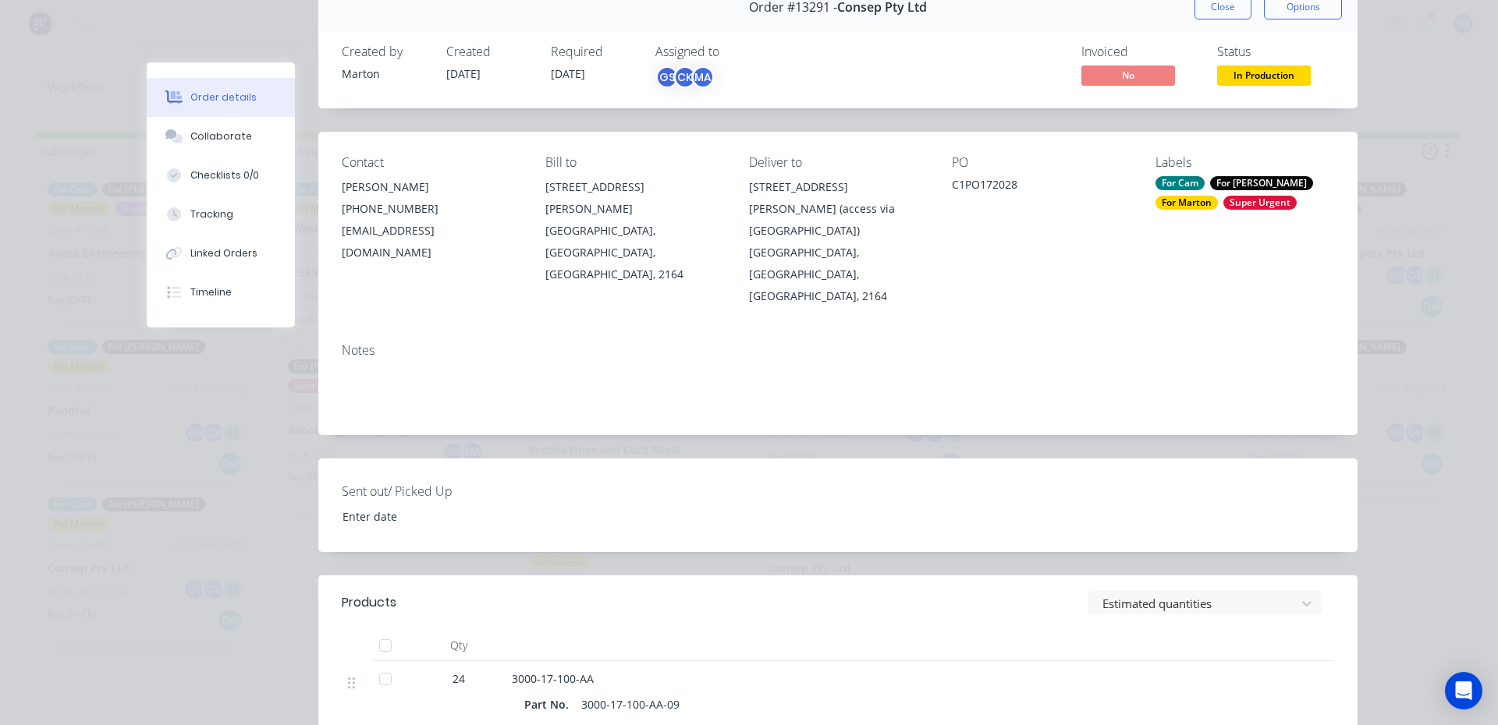
scroll to position [78, 0]
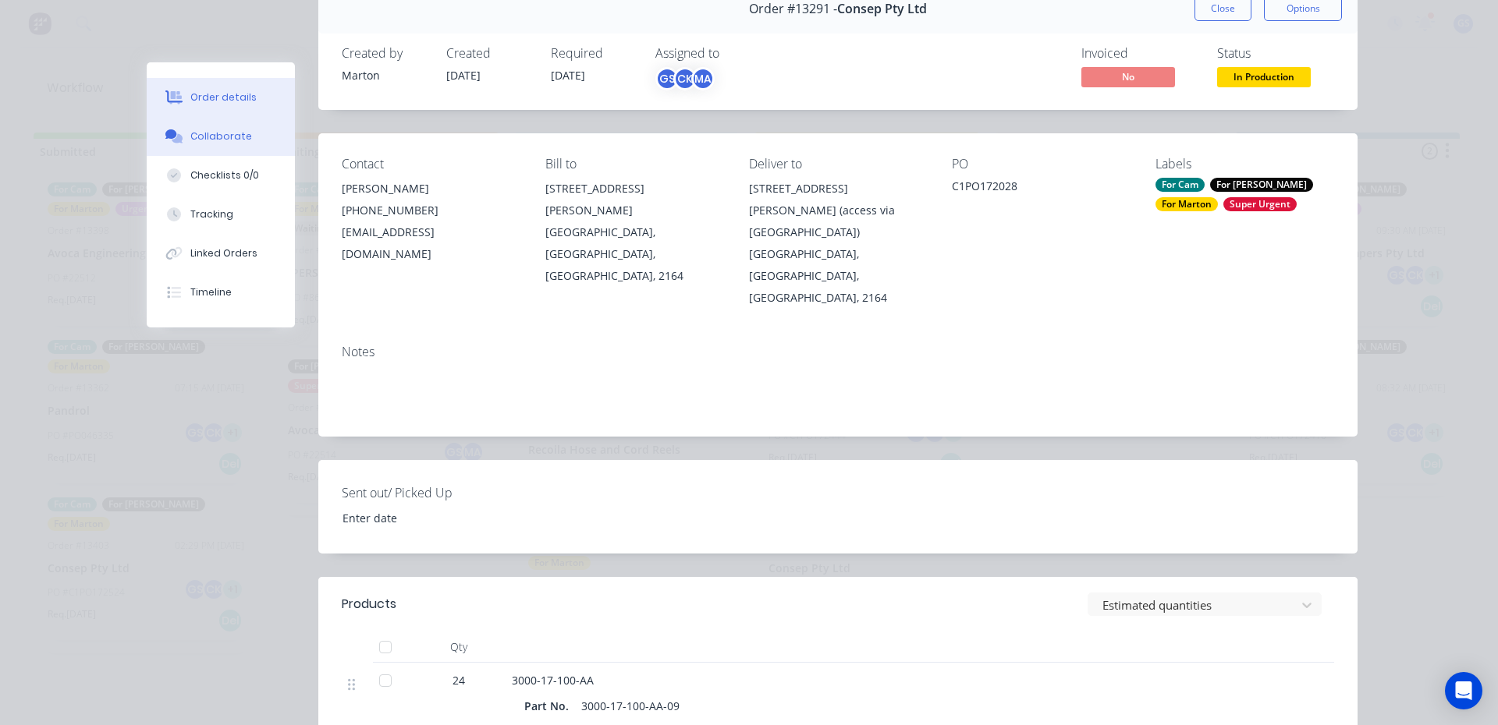
click at [216, 144] on button "Collaborate" at bounding box center [221, 136] width 148 height 39
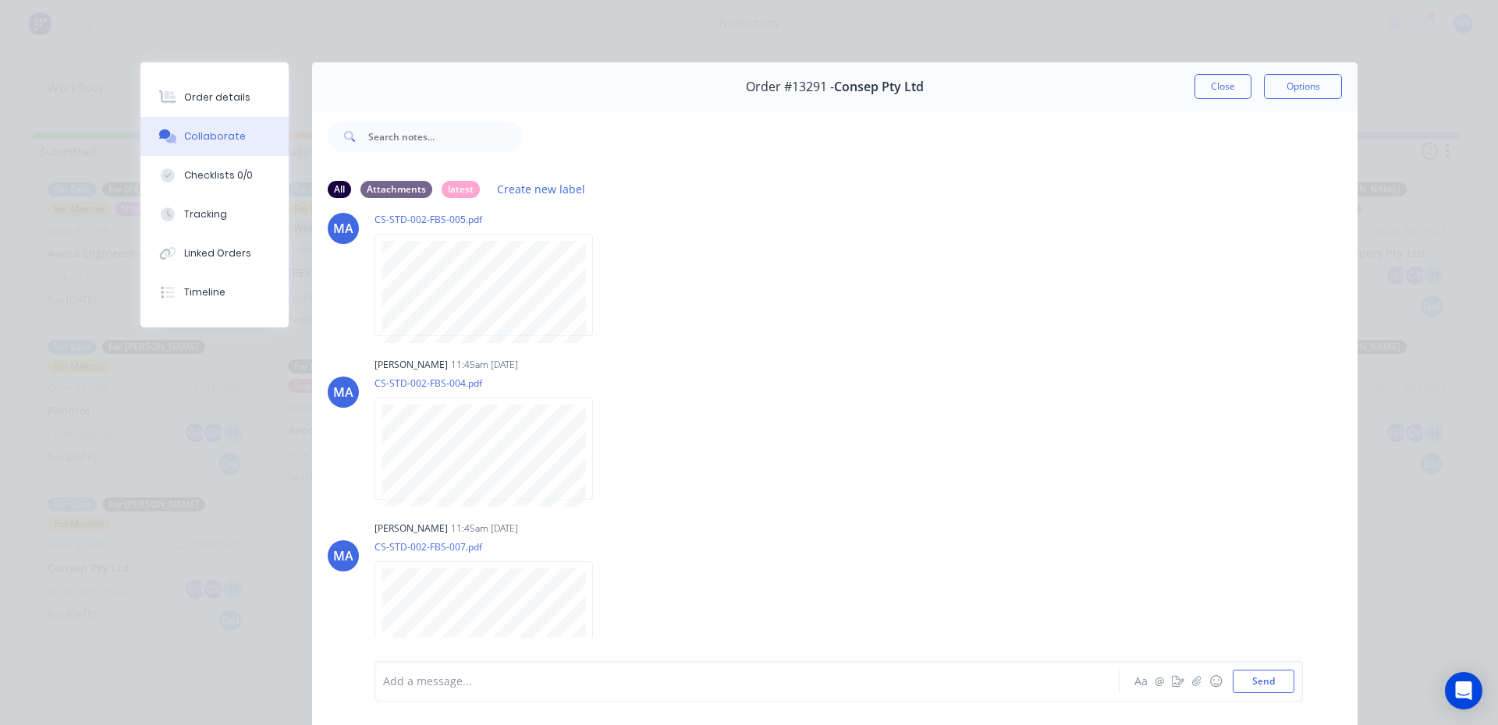
scroll to position [0, 0]
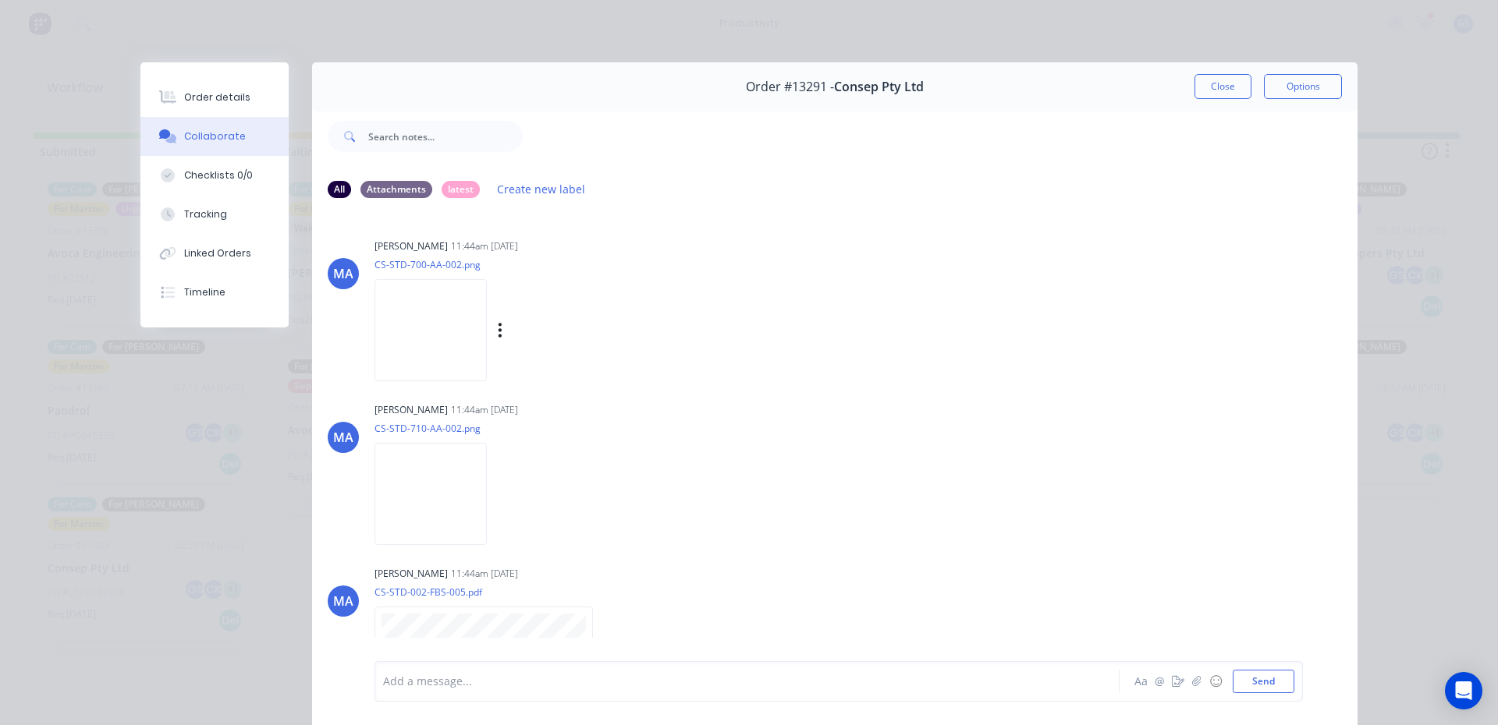
click at [463, 328] on img at bounding box center [430, 330] width 112 height 102
click at [244, 112] on button "Order details" at bounding box center [214, 97] width 148 height 39
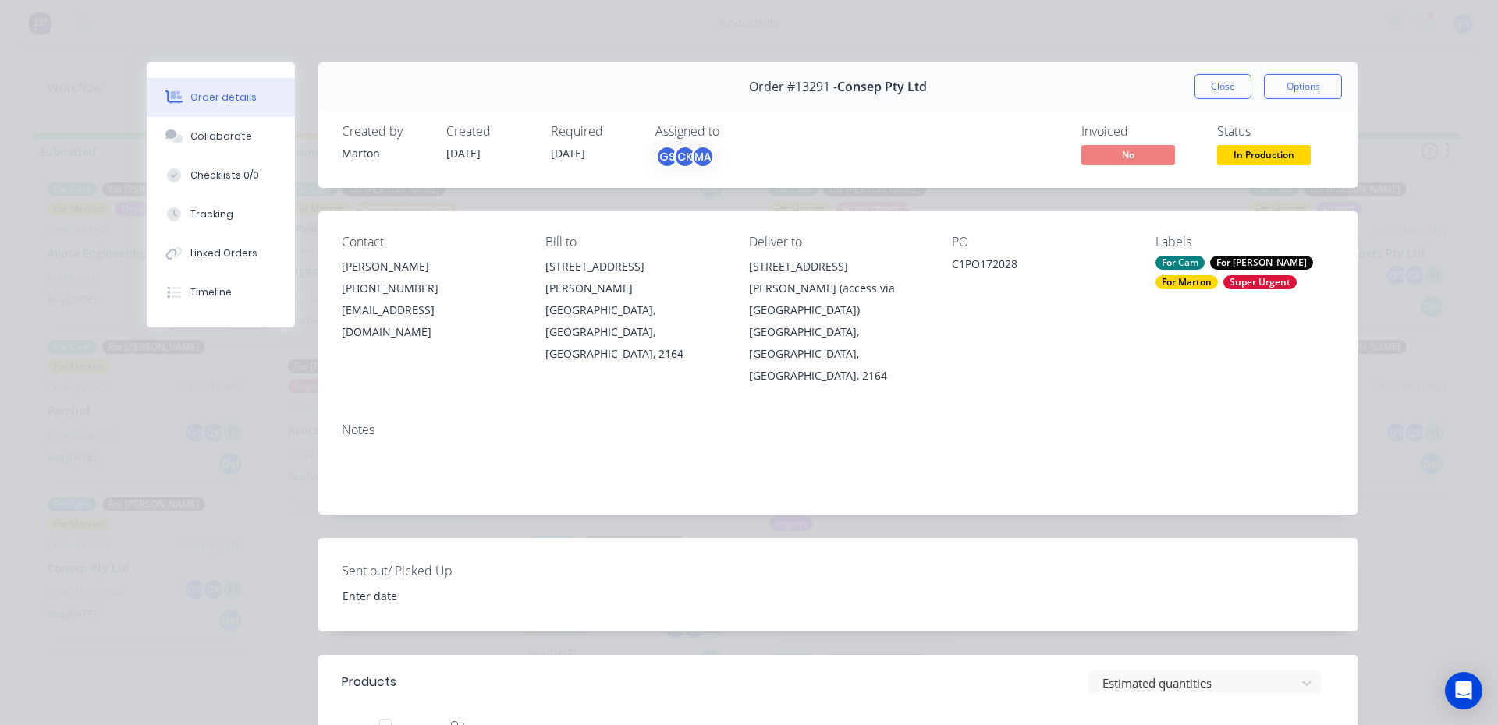
click at [1212, 78] on button "Close" at bounding box center [1222, 86] width 57 height 25
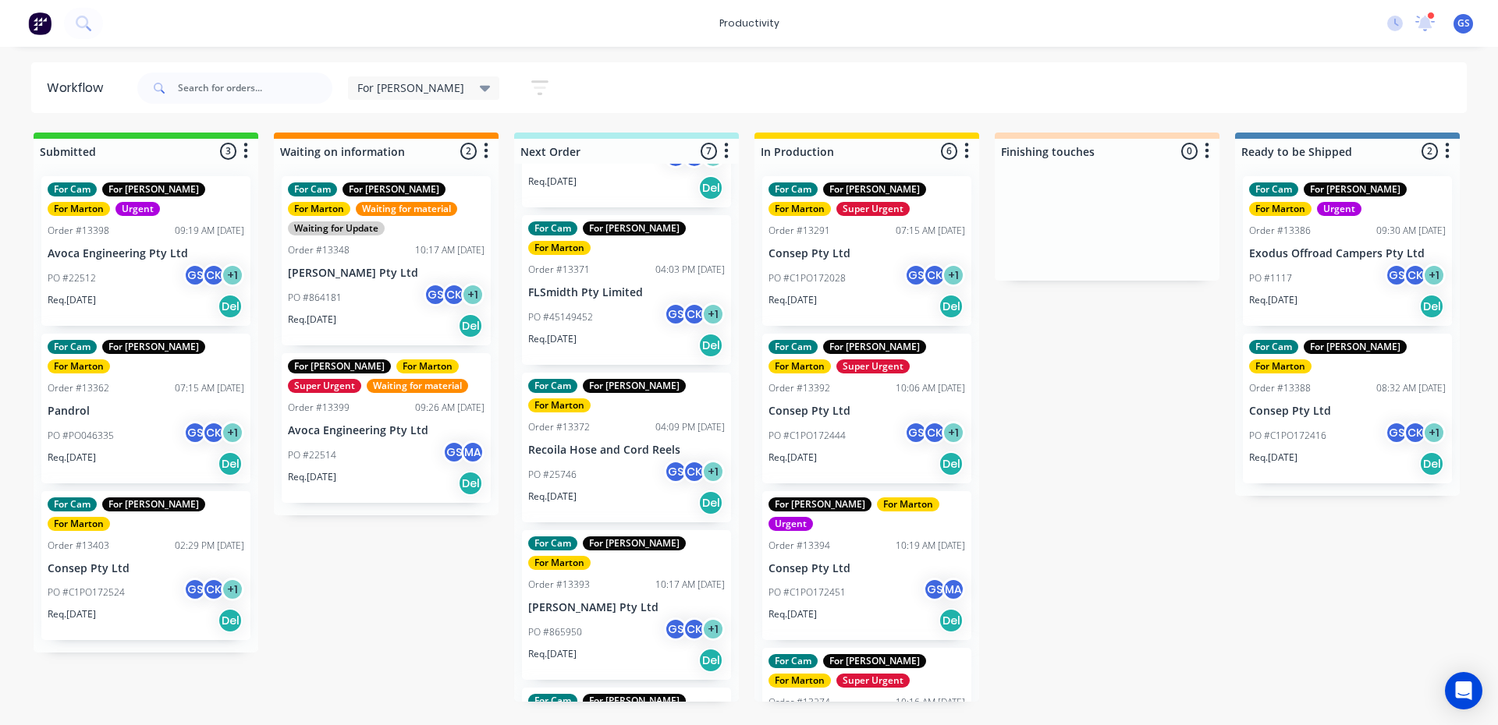
click at [534, 530] on div "For Cam For [PERSON_NAME] For [PERSON_NAME] Order #13393 10:17 AM [DATE] [PERSO…" at bounding box center [626, 605] width 209 height 150
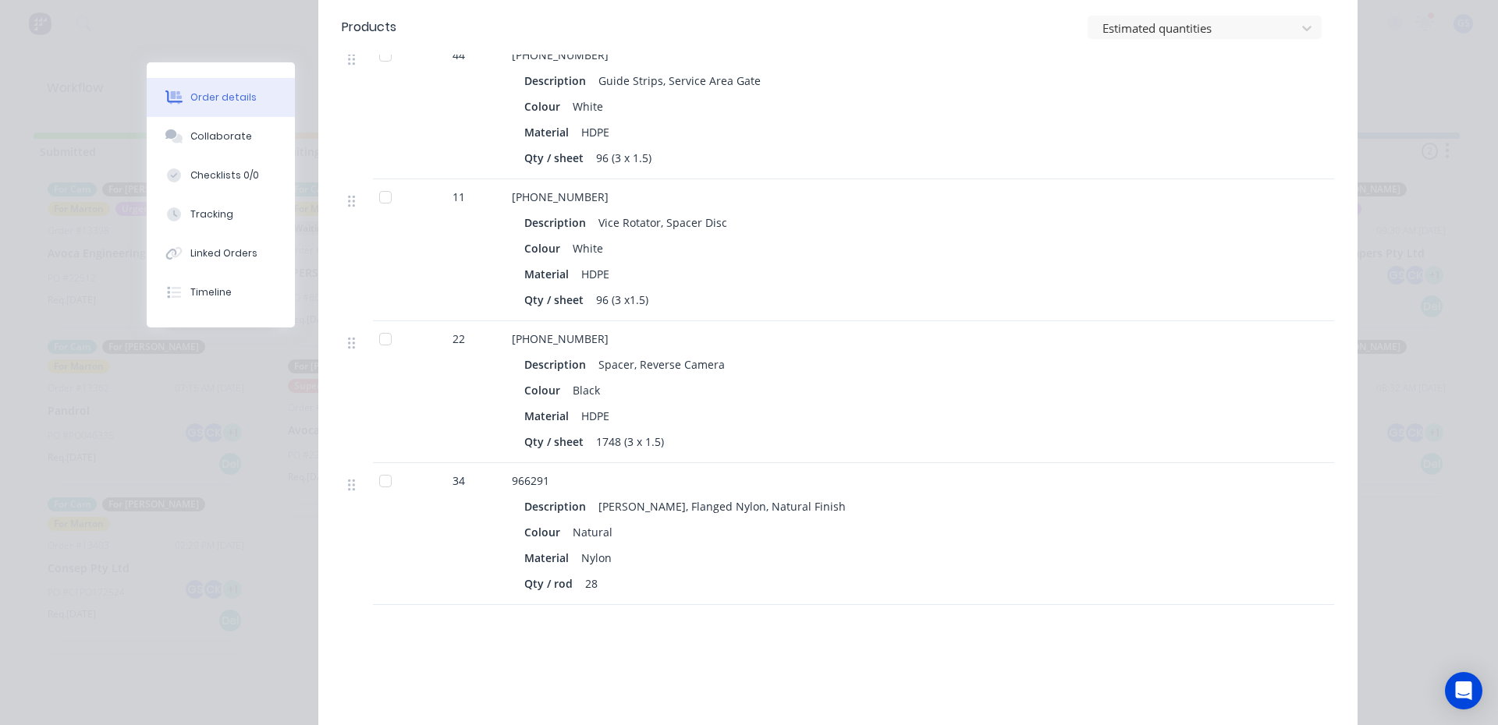
scroll to position [1150, 0]
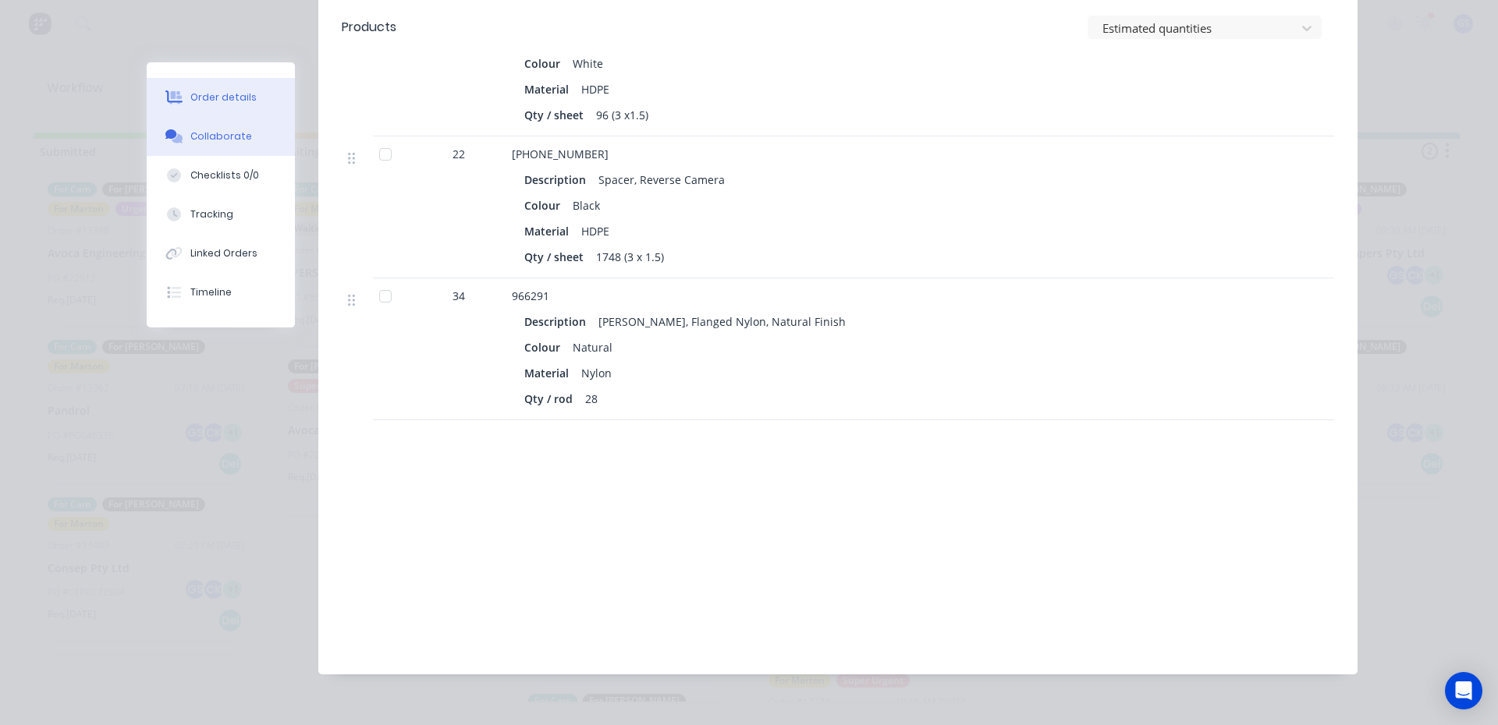
click at [211, 144] on button "Collaborate" at bounding box center [221, 136] width 148 height 39
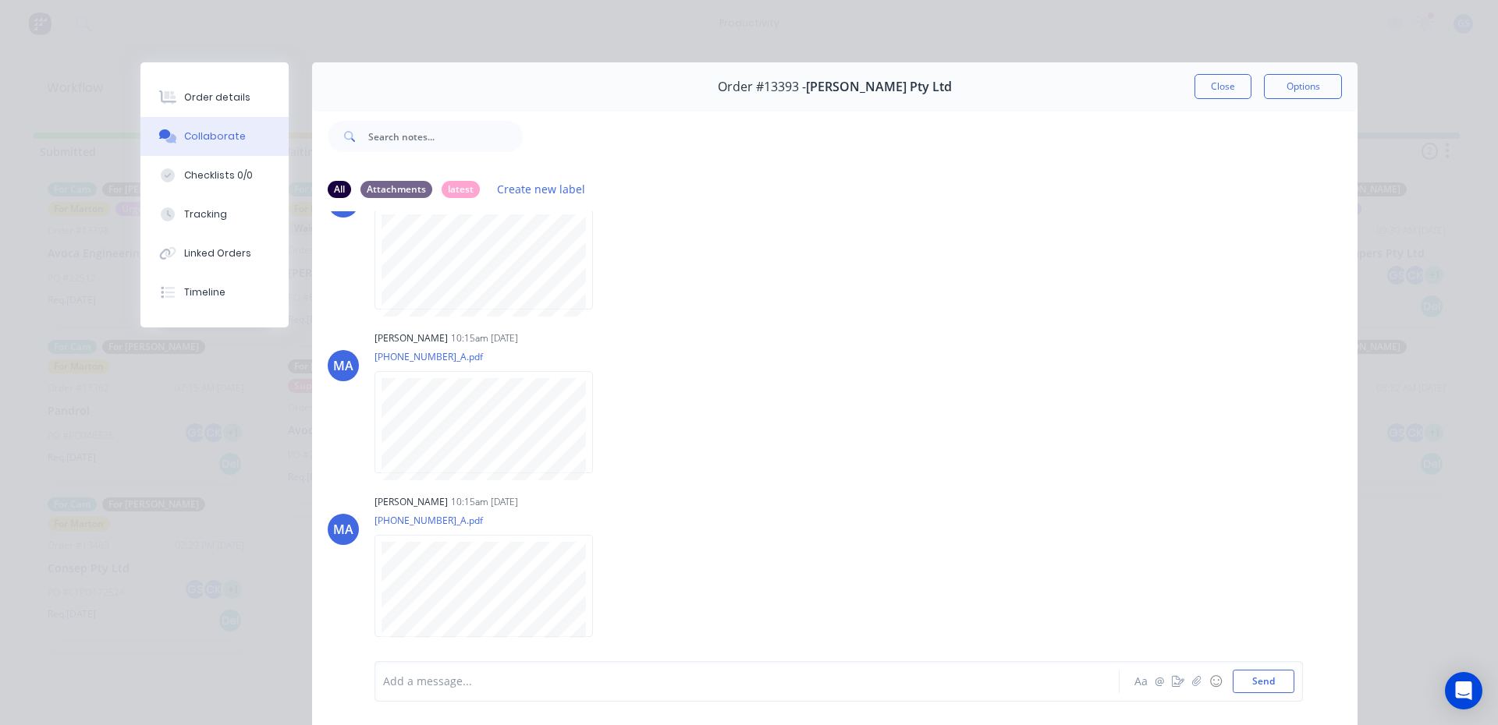
scroll to position [537, 0]
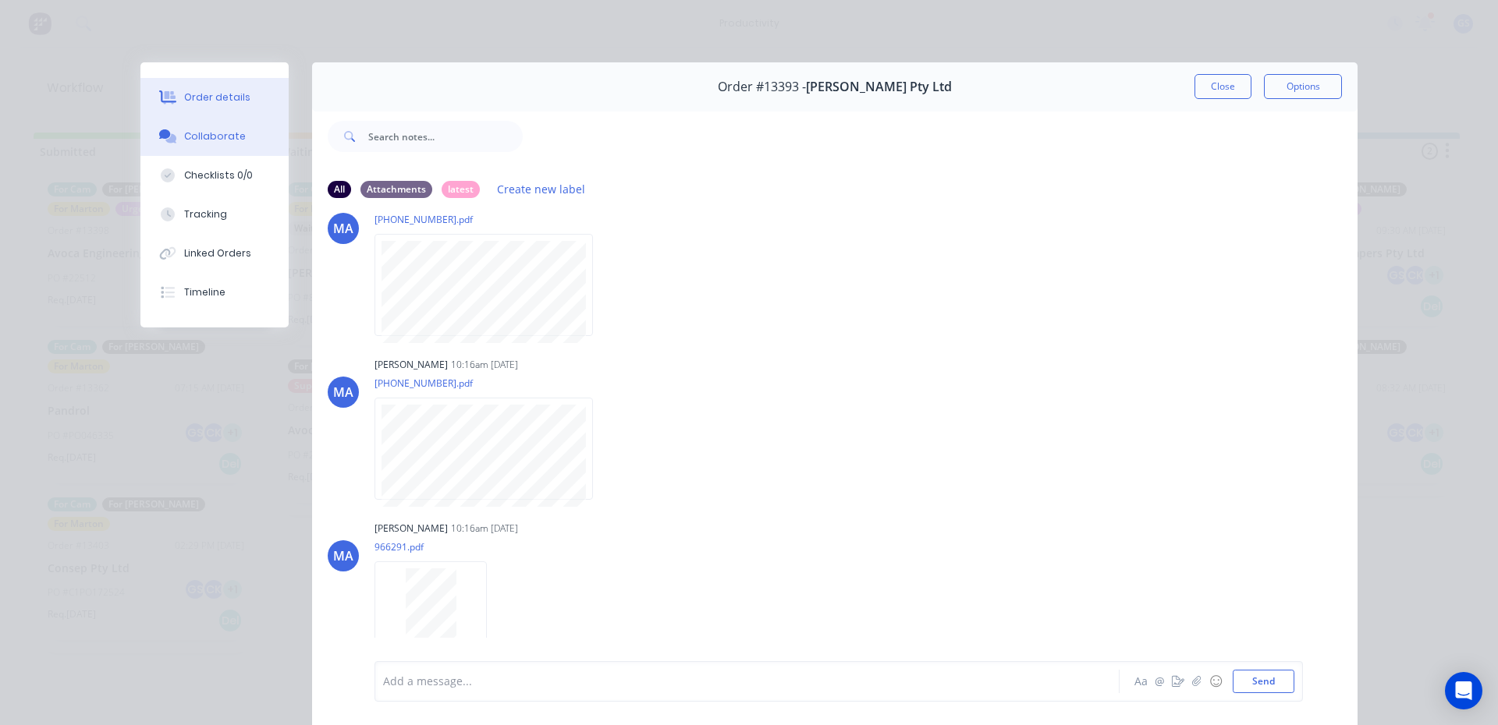
click at [228, 111] on button "Order details" at bounding box center [214, 97] width 148 height 39
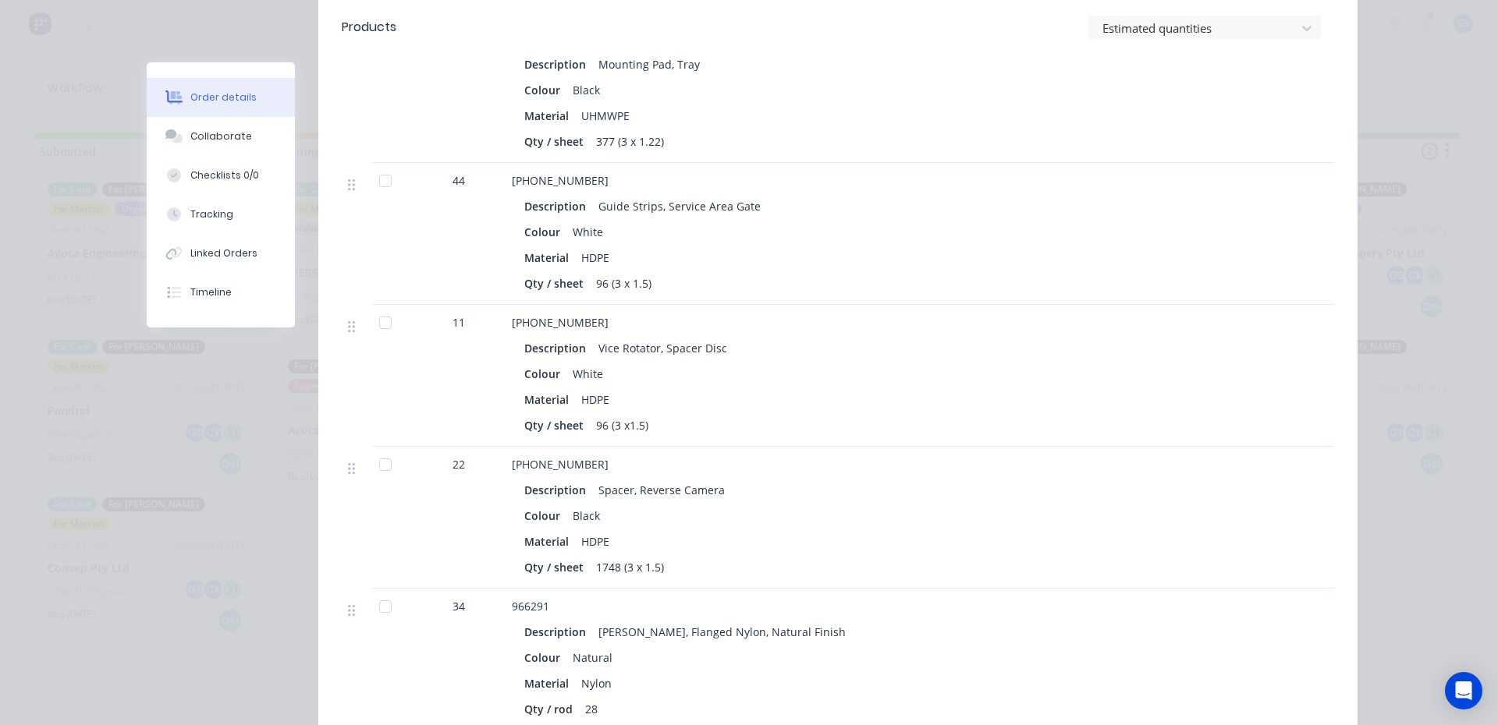
scroll to position [1150, 0]
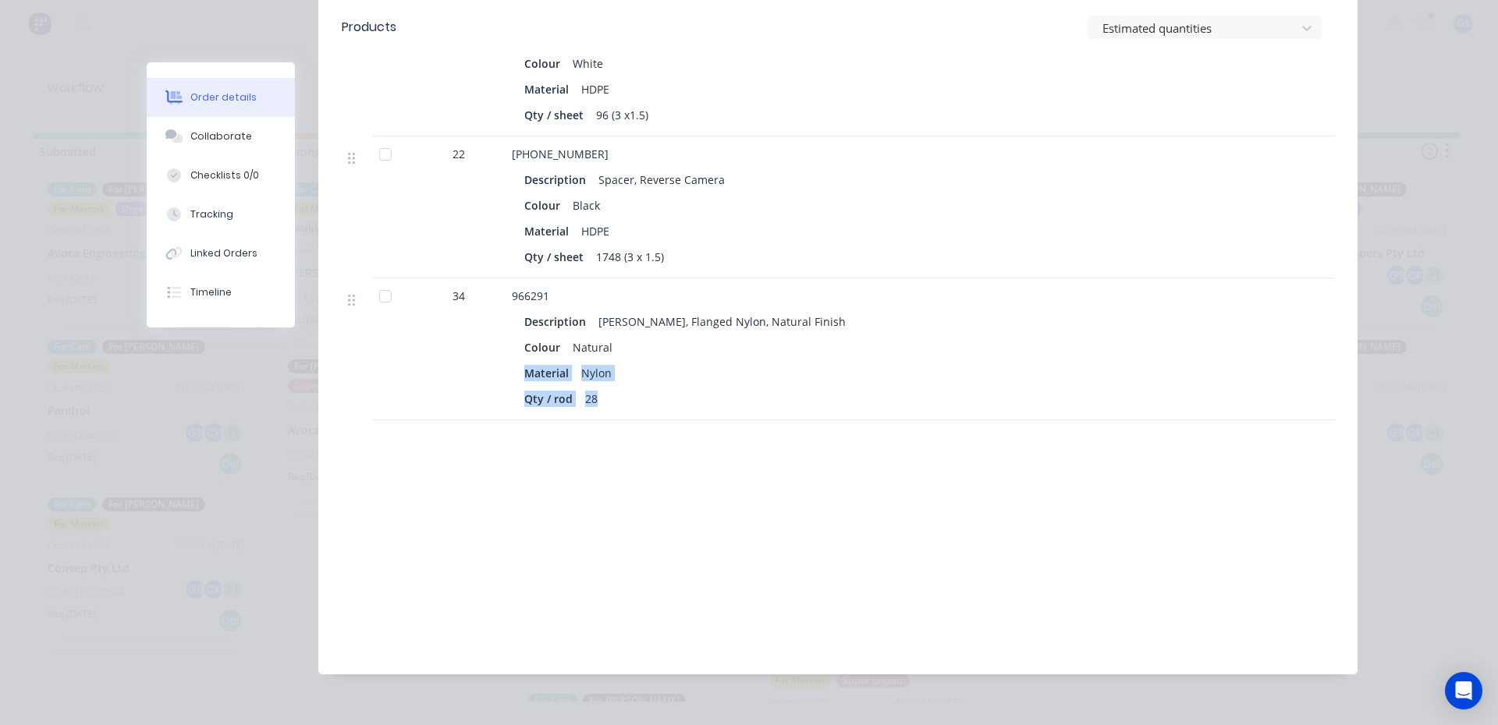
drag, startPoint x: 608, startPoint y: 383, endPoint x: 608, endPoint y: 336, distance: 46.8
click at [608, 336] on div "Description [PERSON_NAME], Flanged Nylon, Natural Finish Colour Natural Materia…" at bounding box center [817, 358] width 611 height 103
click at [625, 336] on div "Colour Natural" at bounding box center [817, 347] width 587 height 23
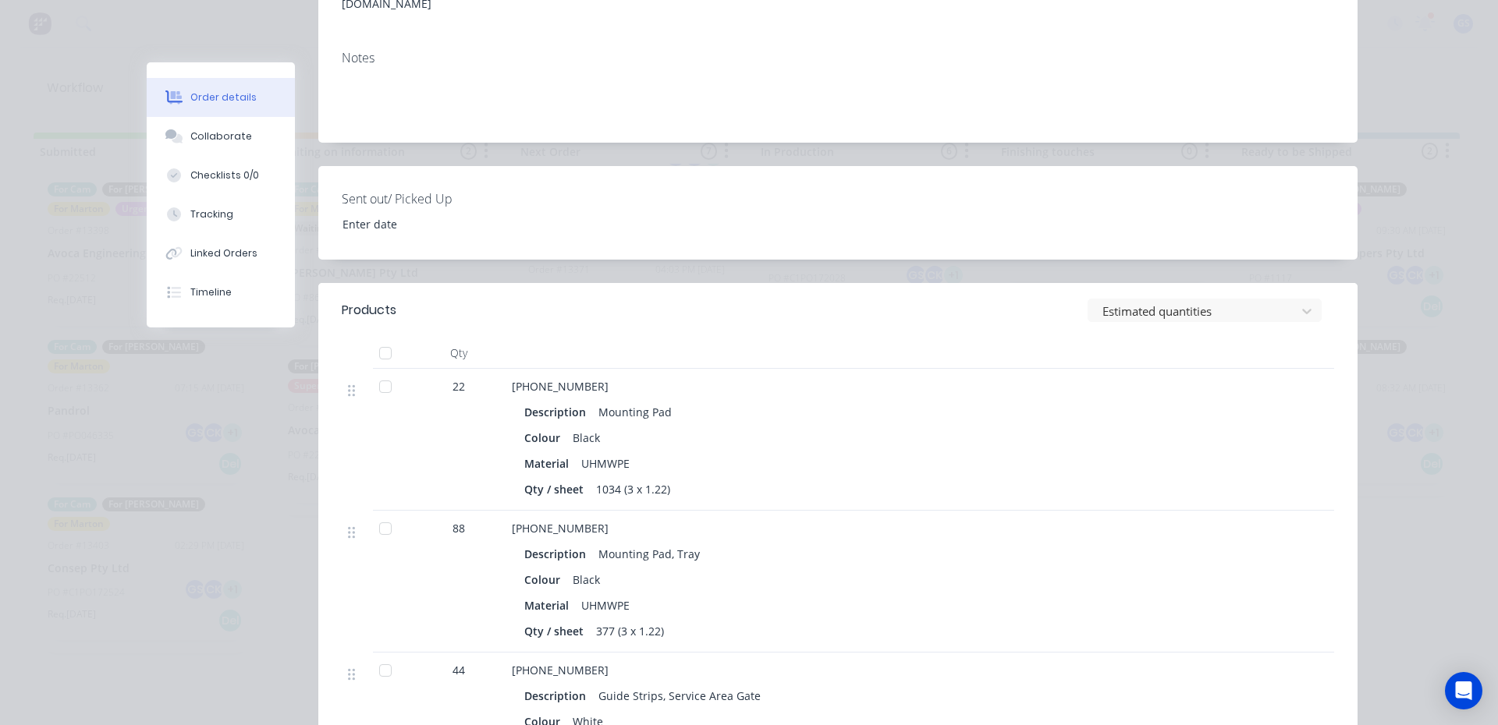
scroll to position [0, 0]
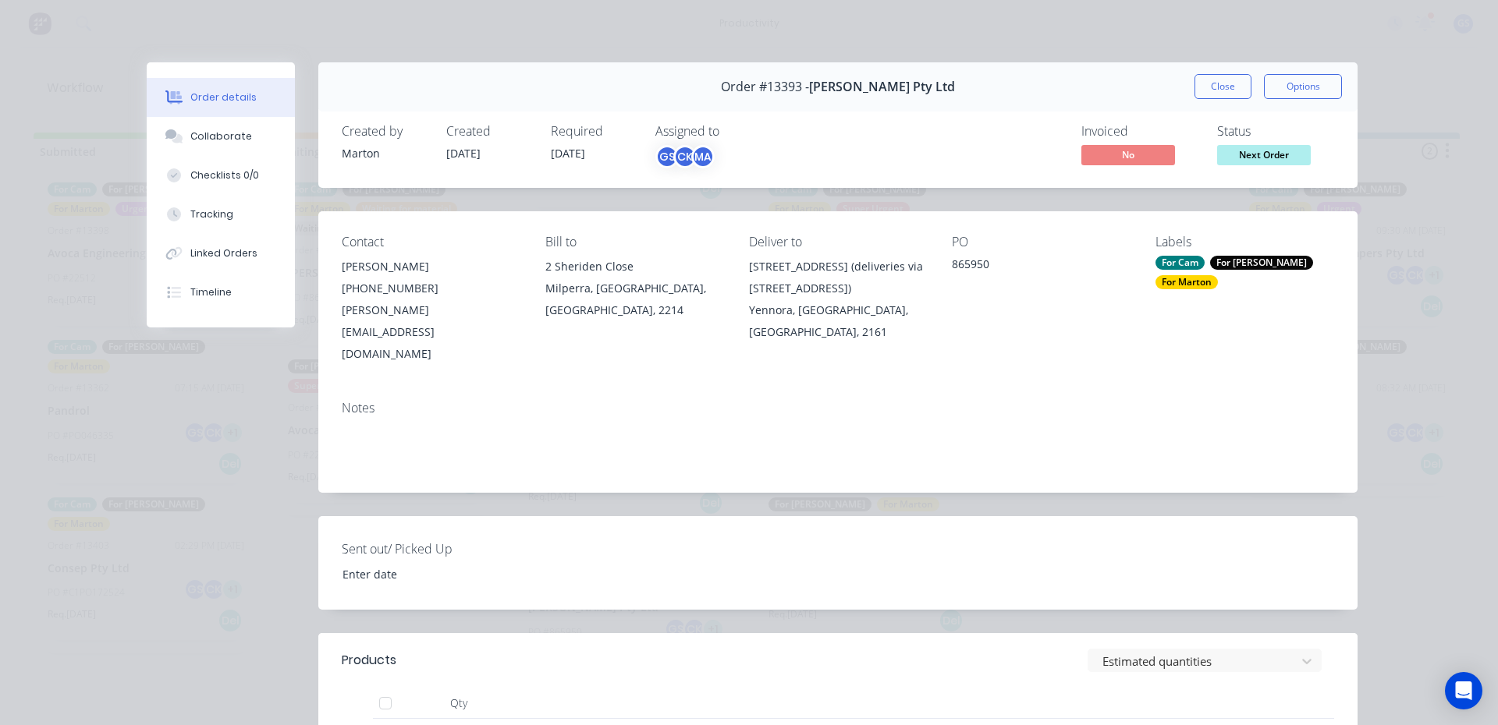
click at [1235, 76] on button "Close" at bounding box center [1222, 86] width 57 height 25
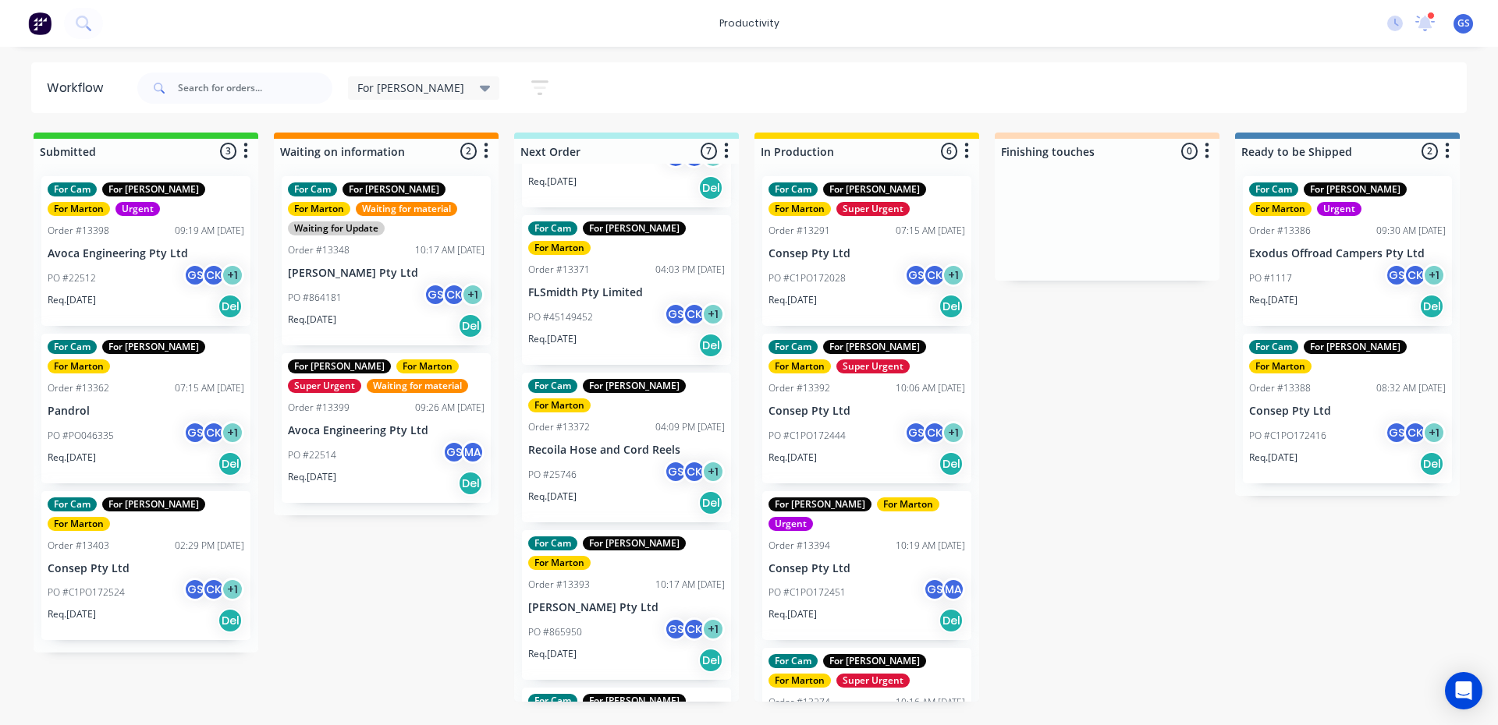
click at [574, 367] on div "For Cam For [PERSON_NAME] For [PERSON_NAME] Order #13358 11:16 AM [DATE] Consep…" at bounding box center [626, 433] width 225 height 538
click at [575, 460] on div "PO #25746 GS CK + 1" at bounding box center [626, 475] width 197 height 30
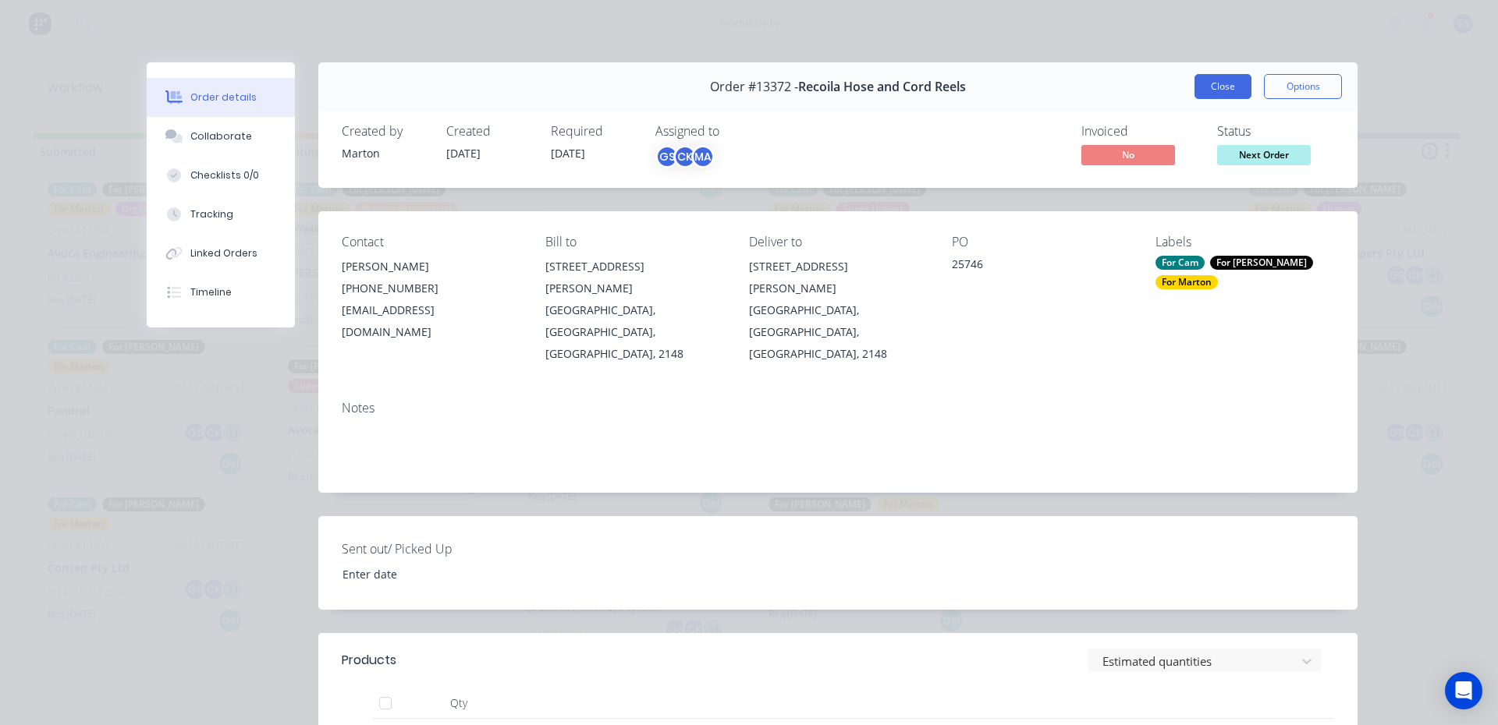
click at [1225, 94] on button "Close" at bounding box center [1222, 86] width 57 height 25
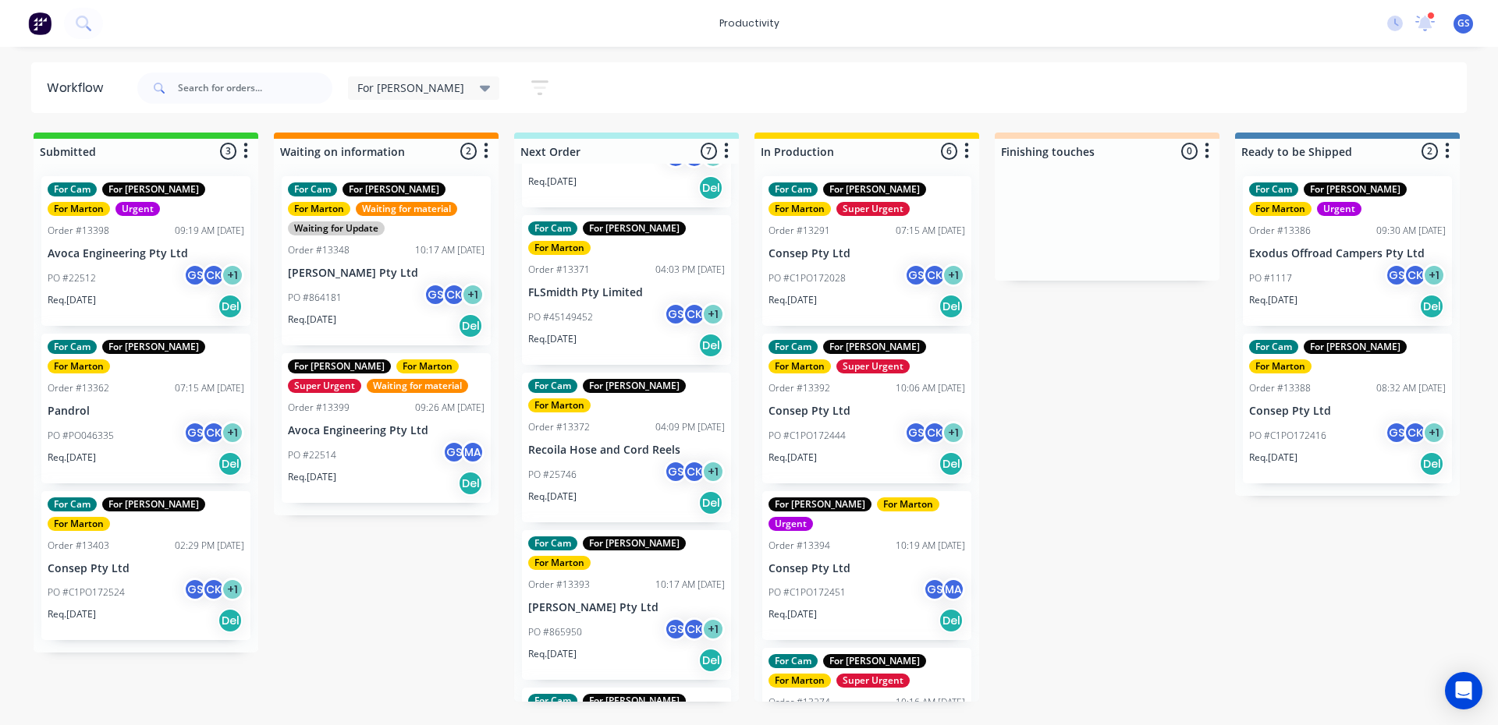
click at [598, 618] on div "PO #865950 GS CK + 1" at bounding box center [626, 633] width 197 height 30
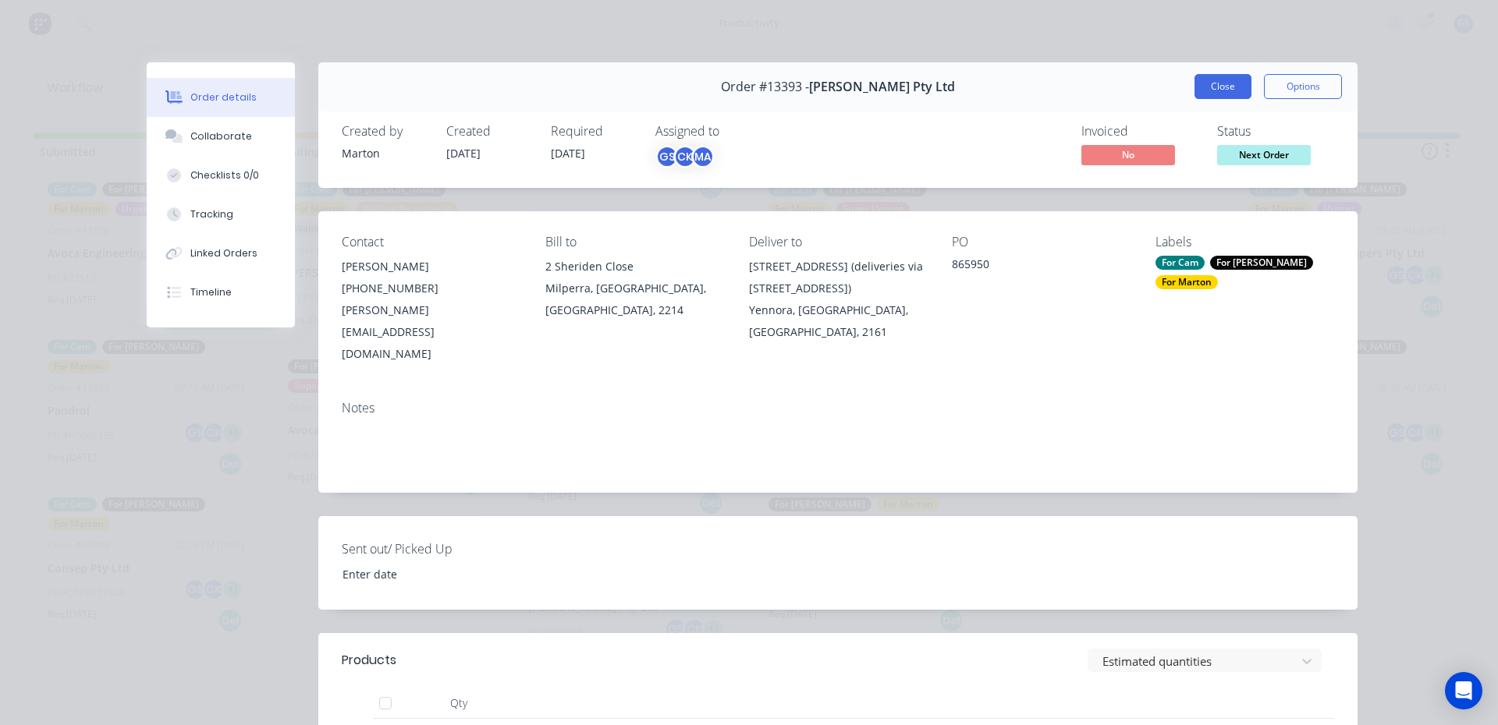
click at [1207, 86] on button "Close" at bounding box center [1222, 86] width 57 height 25
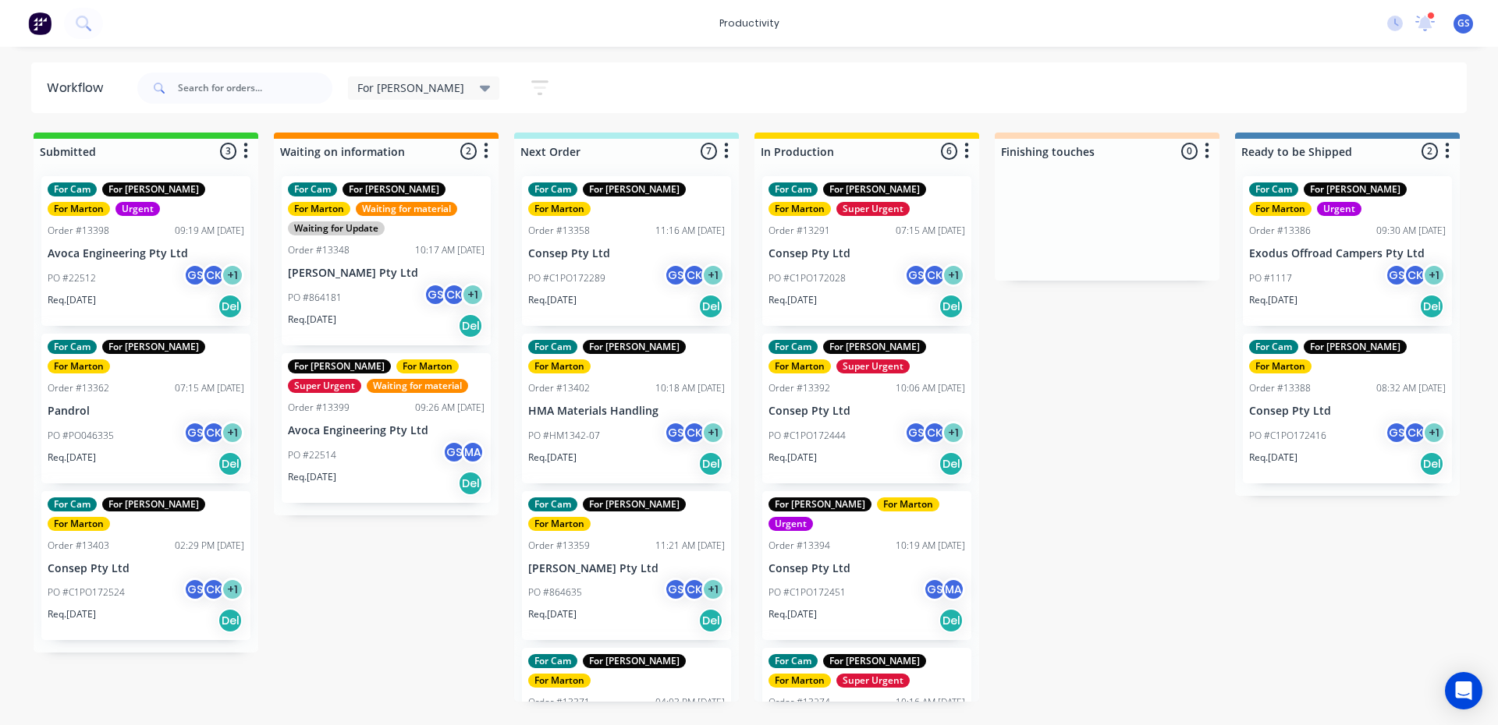
click at [620, 421] on div "PO #HM1342-07 GS CK + 1" at bounding box center [626, 436] width 197 height 30
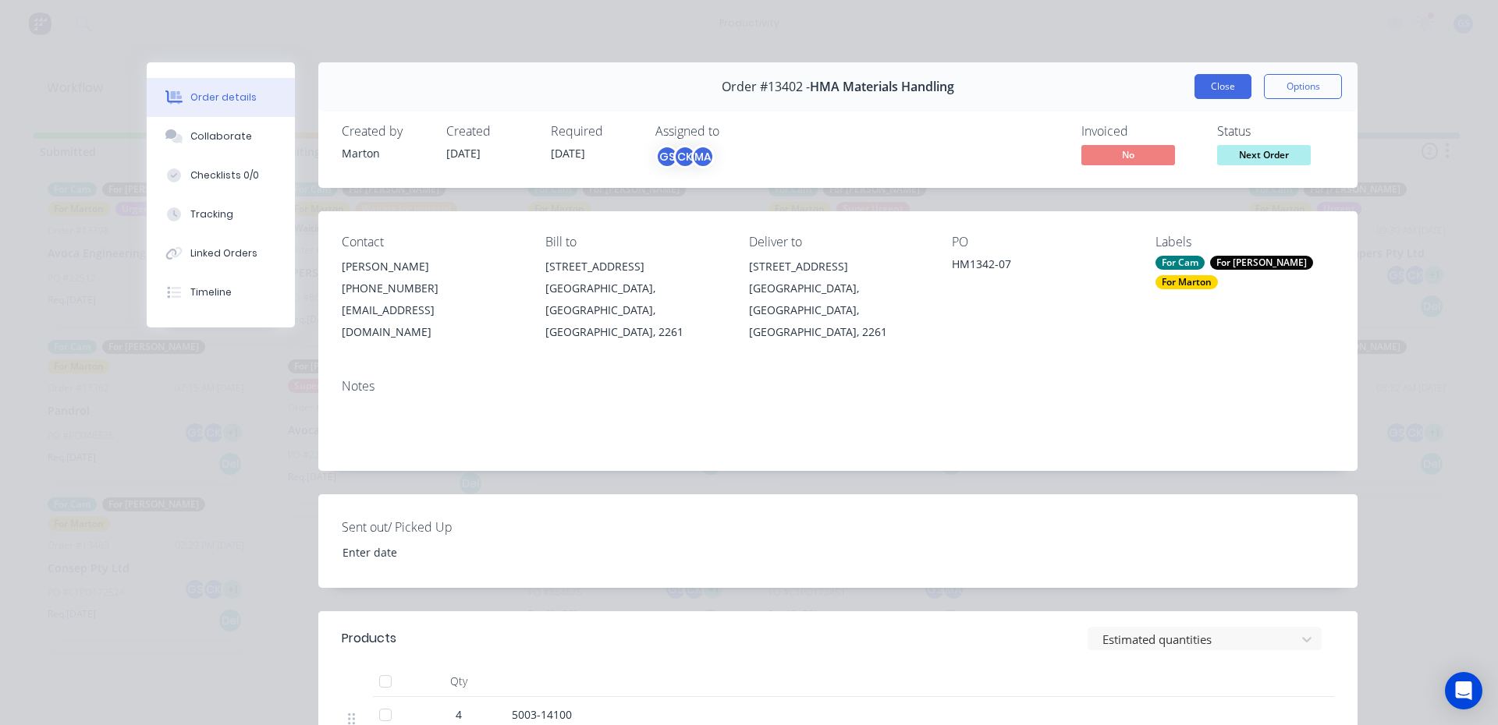
click at [1230, 91] on button "Close" at bounding box center [1222, 86] width 57 height 25
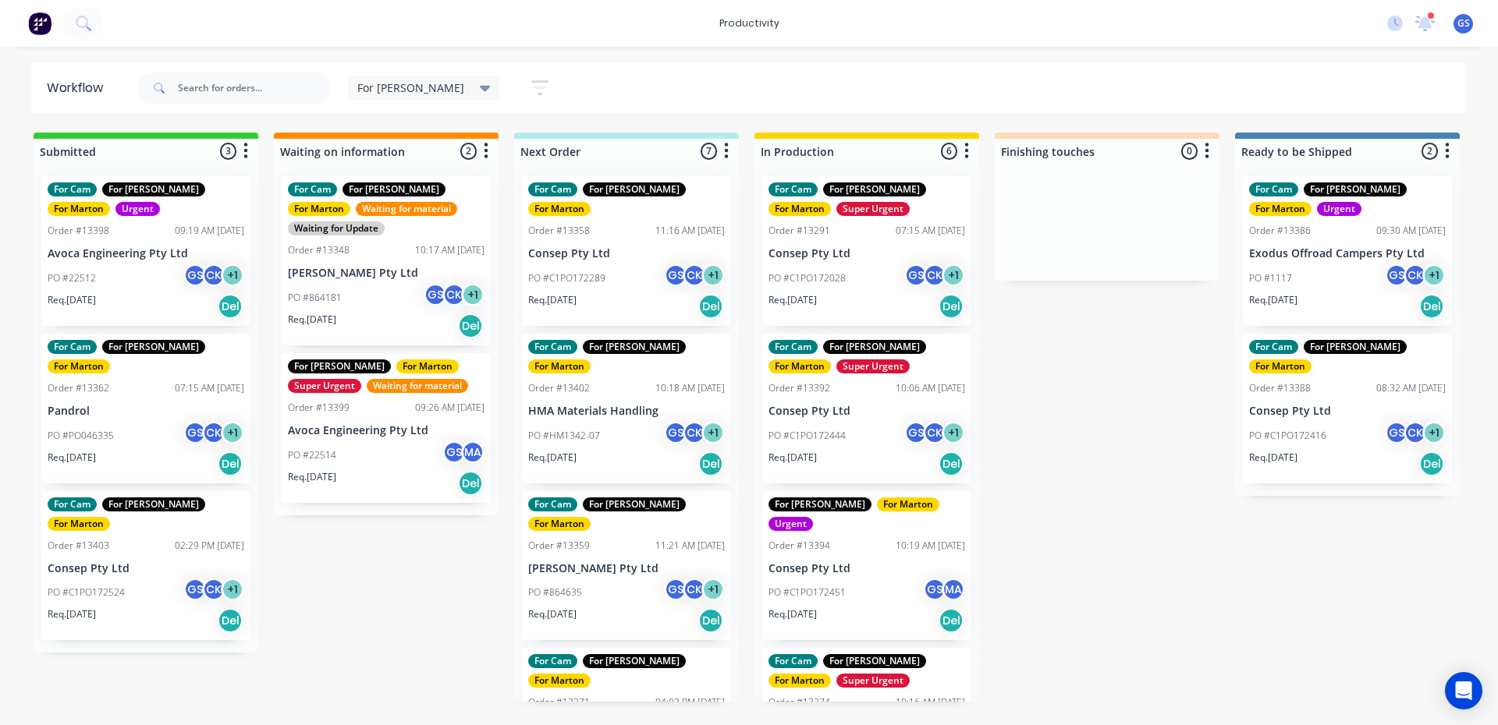
click at [590, 271] on p "PO #C1PO172289" at bounding box center [566, 278] width 77 height 14
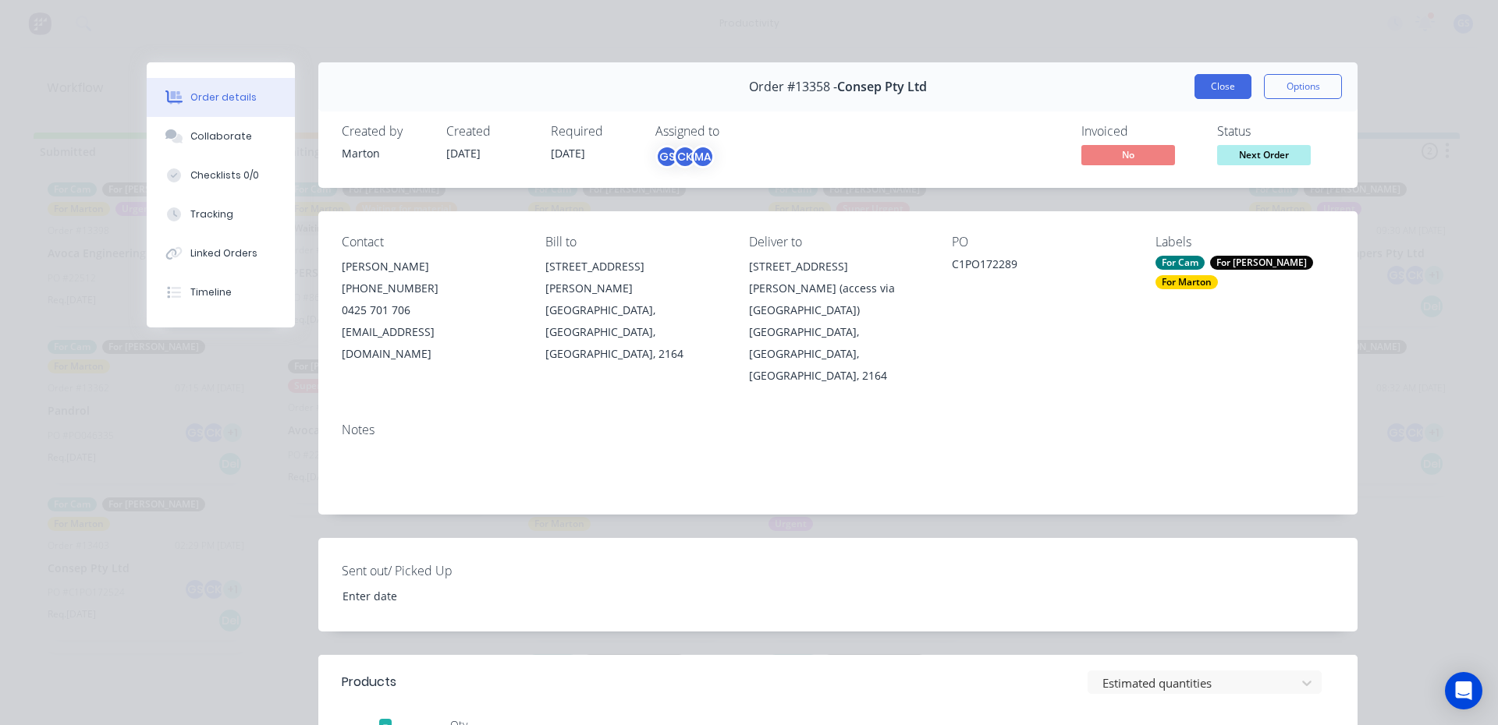
click at [1194, 84] on button "Close" at bounding box center [1222, 86] width 57 height 25
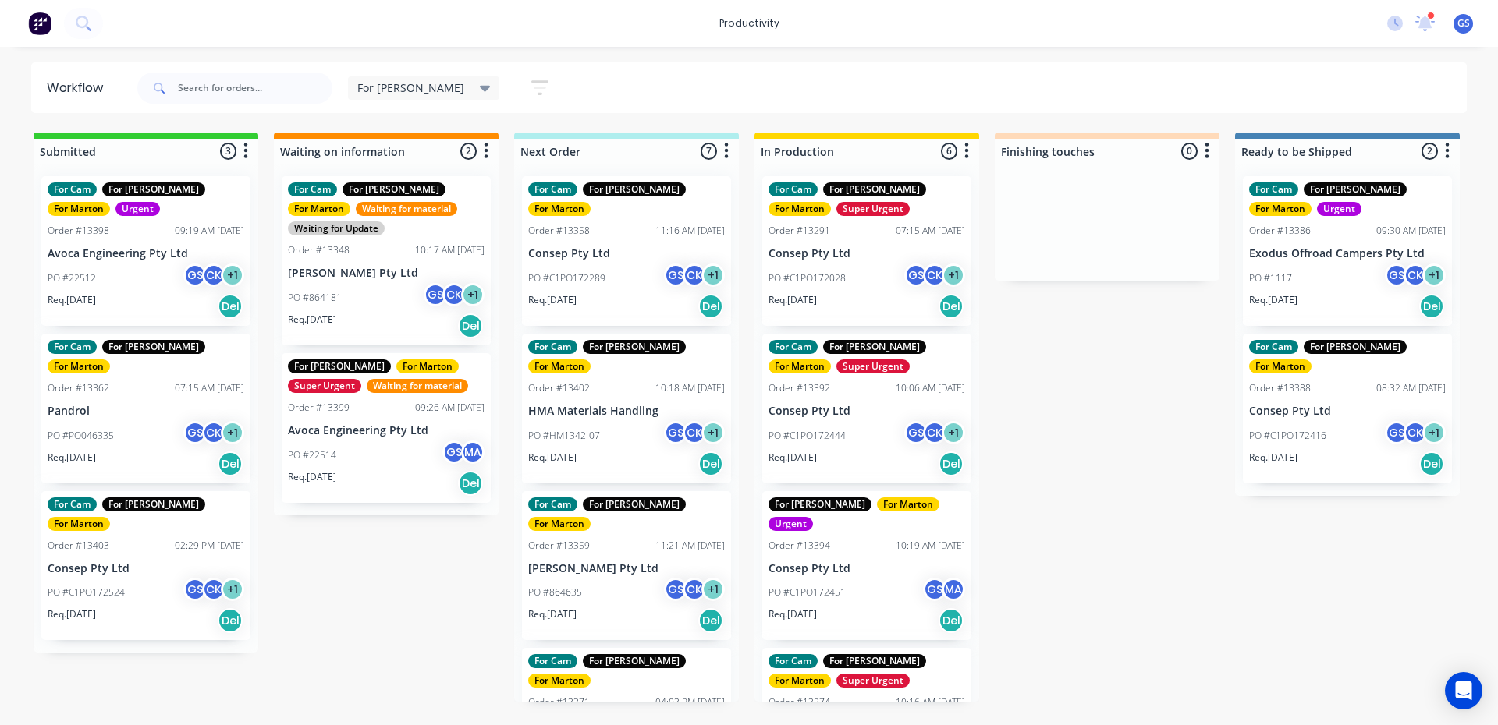
click at [764, 69] on div "For [PERSON_NAME] Save new view None edit For [PERSON_NAME] (Default) edit For …" at bounding box center [800, 88] width 1333 height 47
click at [149, 421] on div "PO #PO046335 GS CK + 1" at bounding box center [146, 436] width 197 height 30
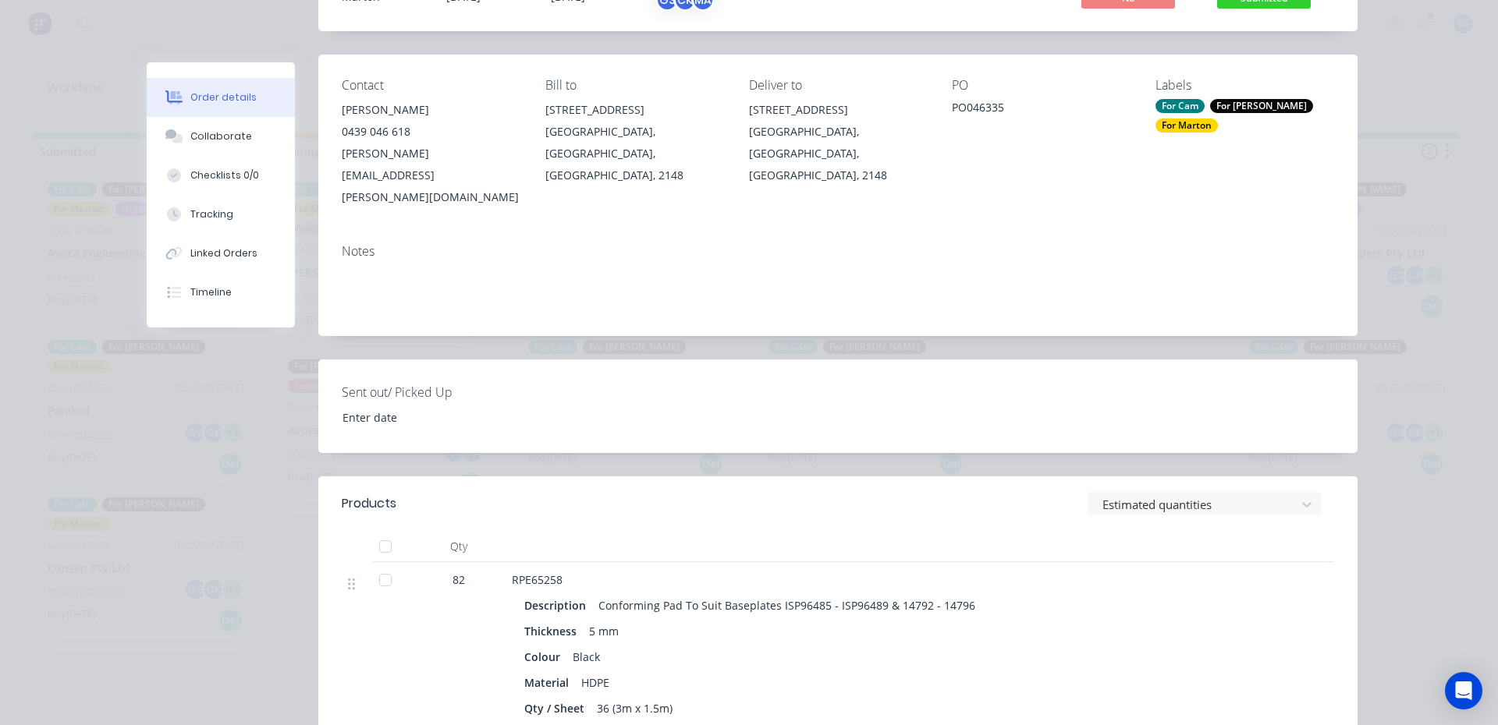
scroll to position [468, 0]
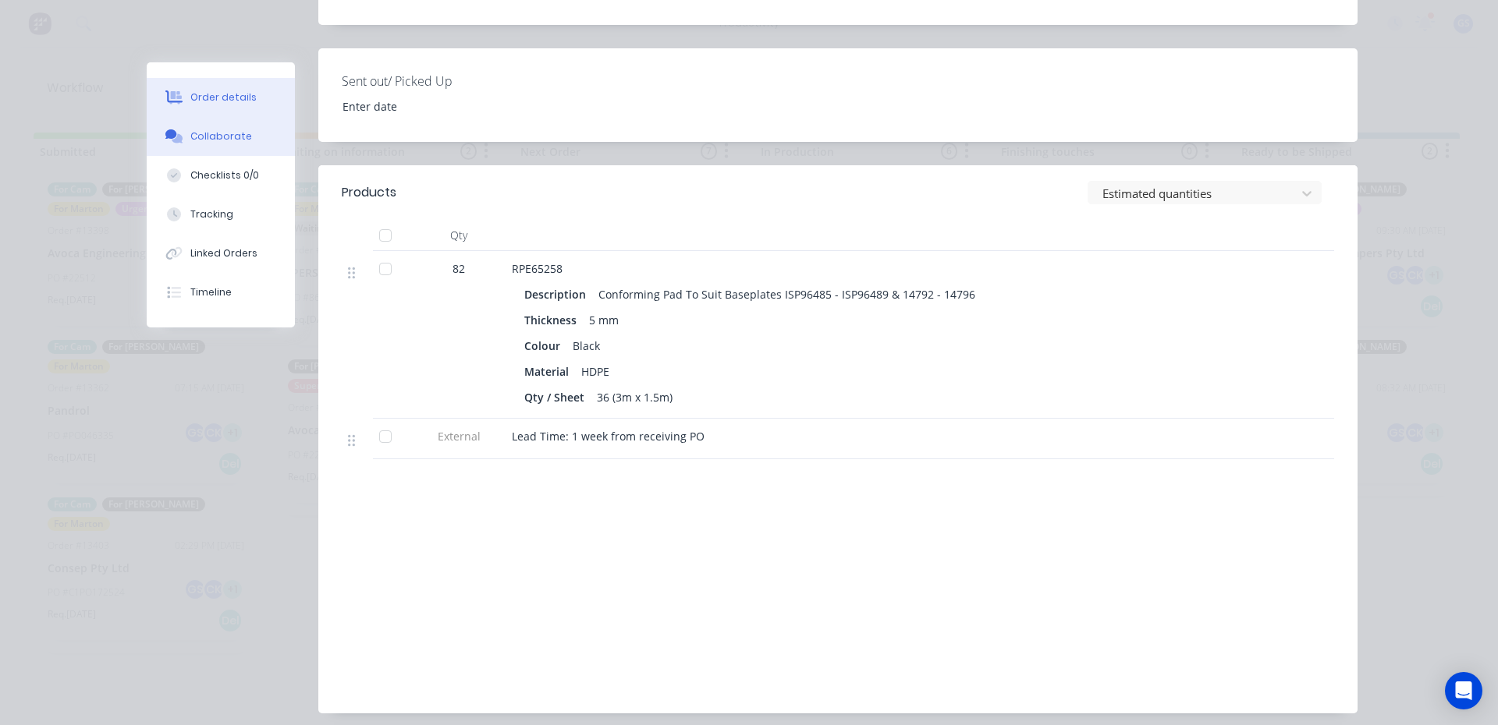
click at [225, 129] on div "Collaborate" at bounding box center [221, 136] width 62 height 14
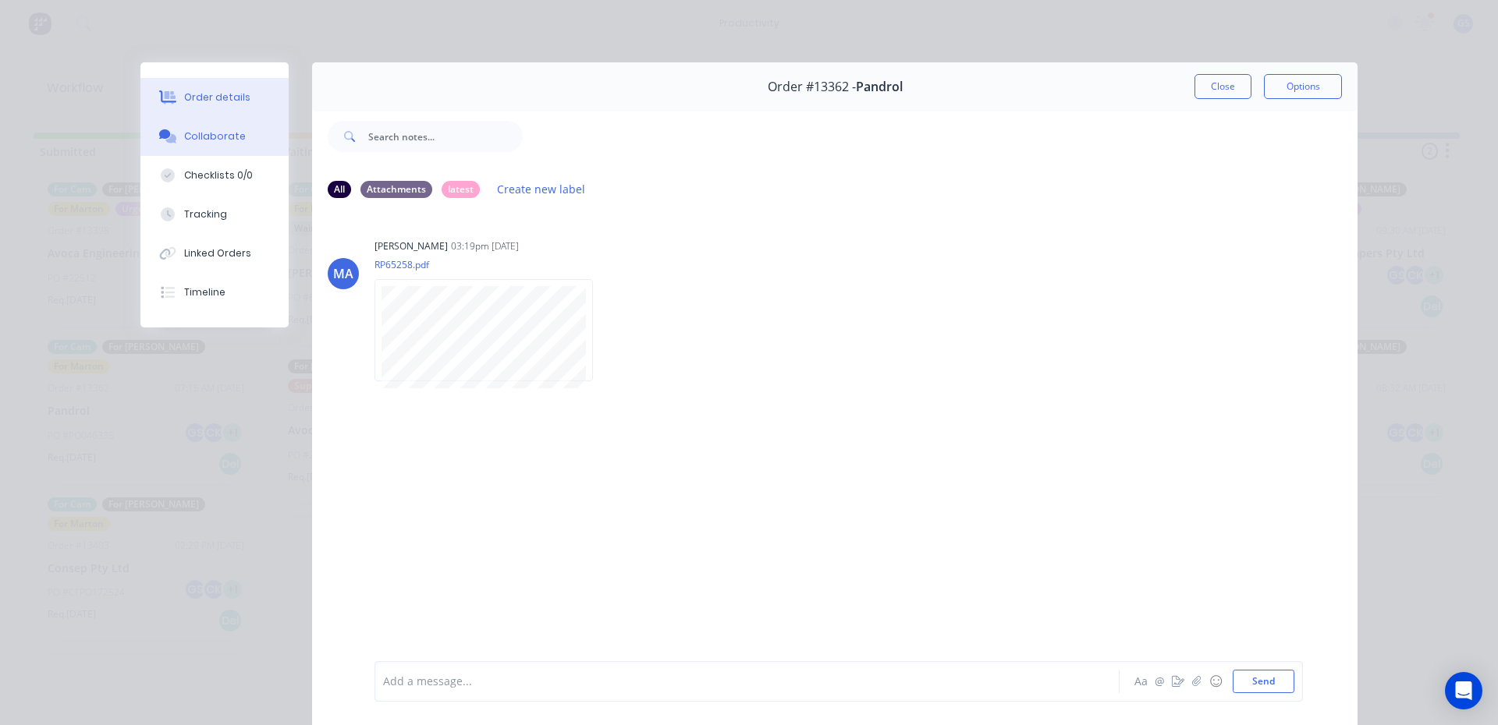
click at [237, 96] on div "Order details" at bounding box center [217, 97] width 66 height 14
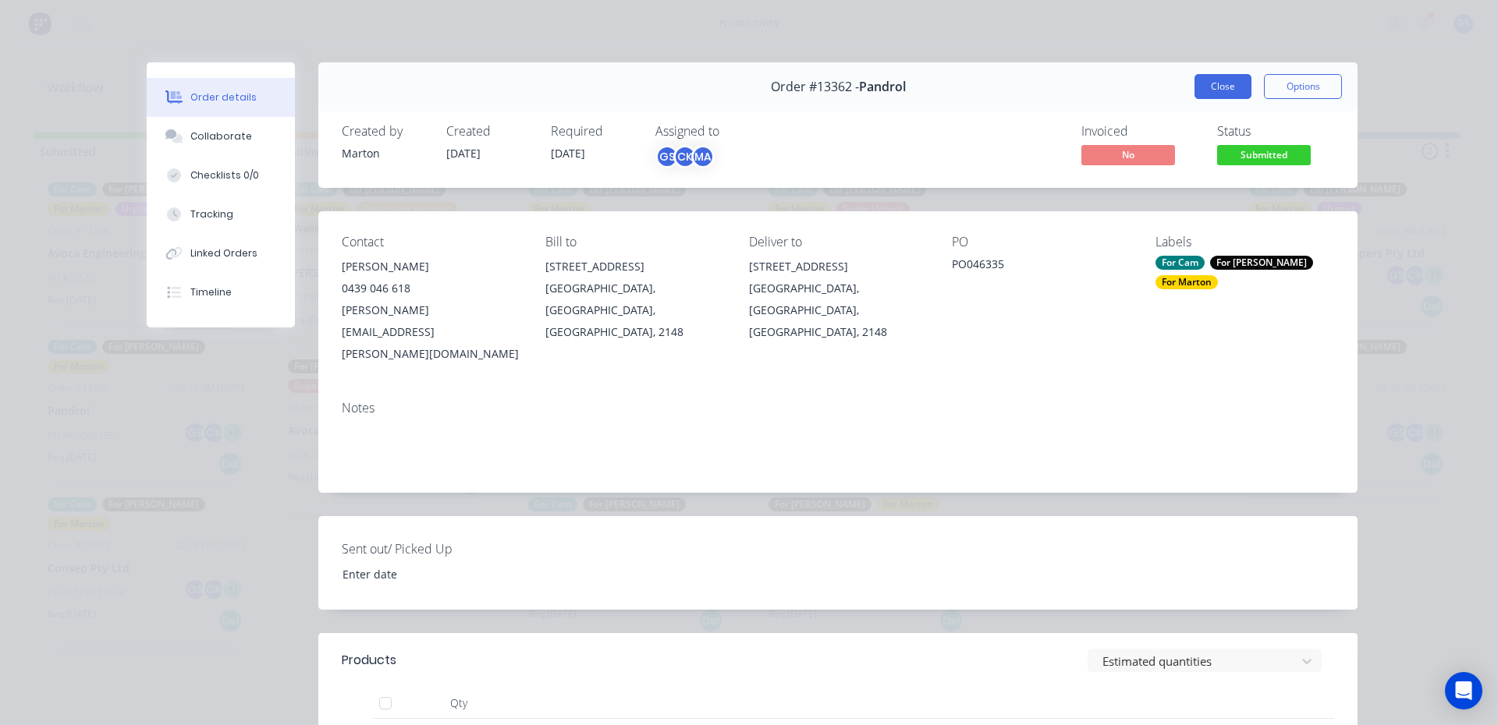
click at [1205, 85] on button "Close" at bounding box center [1222, 86] width 57 height 25
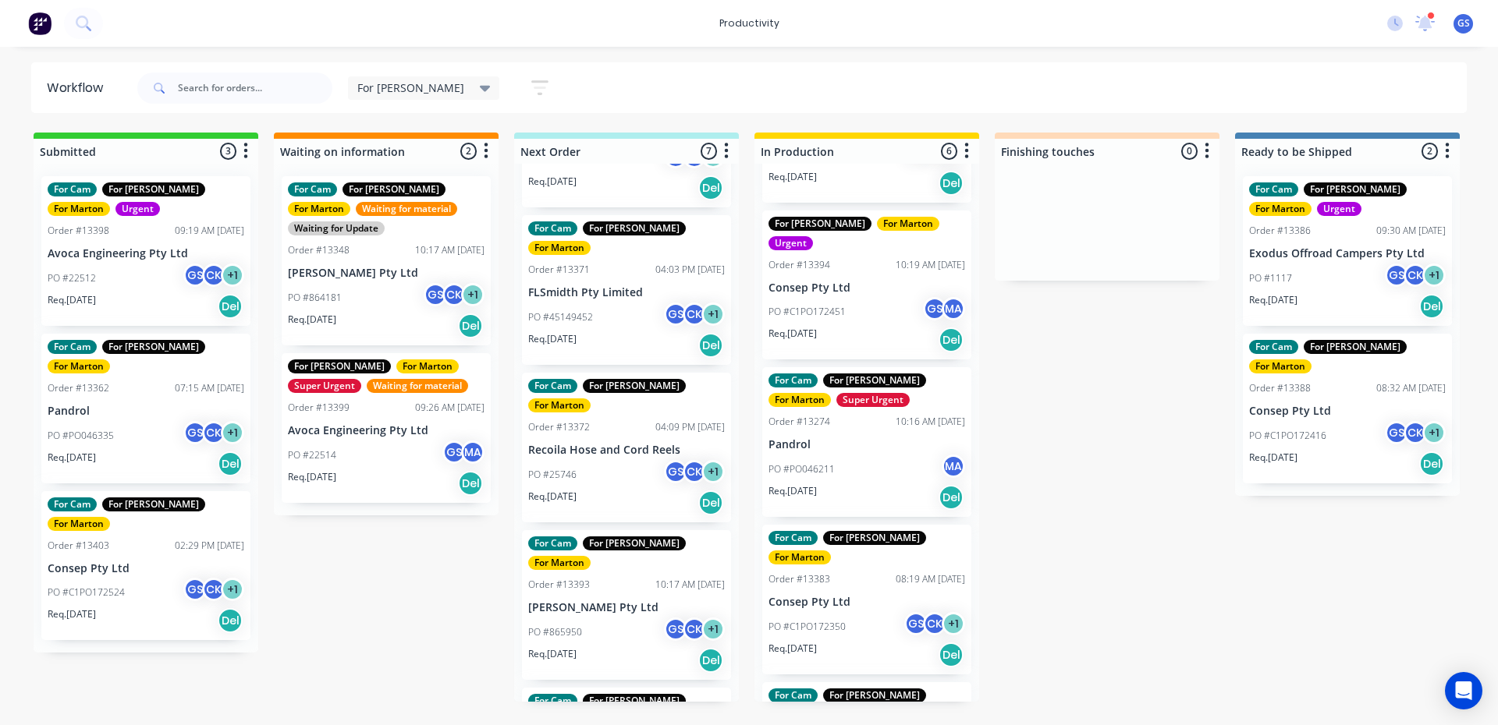
scroll to position [353, 0]
